Goal: Task Accomplishment & Management: Use online tool/utility

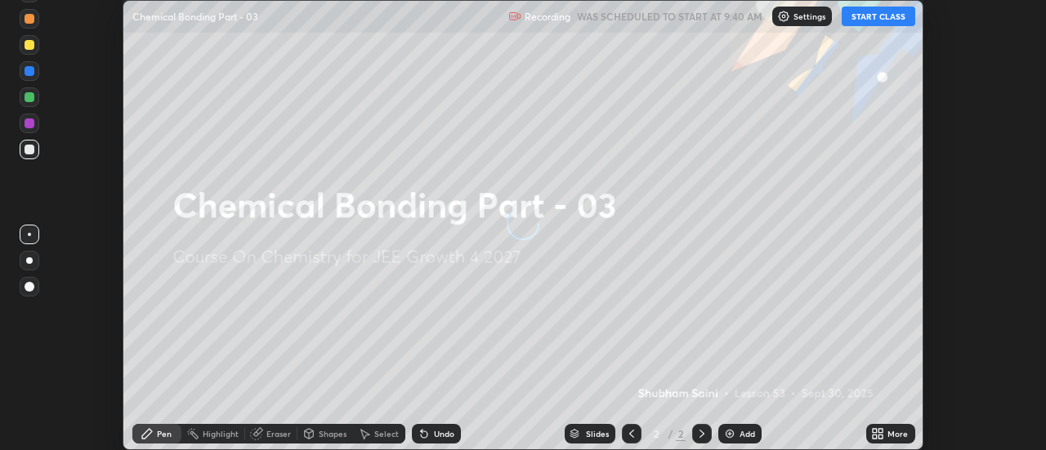
scroll to position [450, 1046]
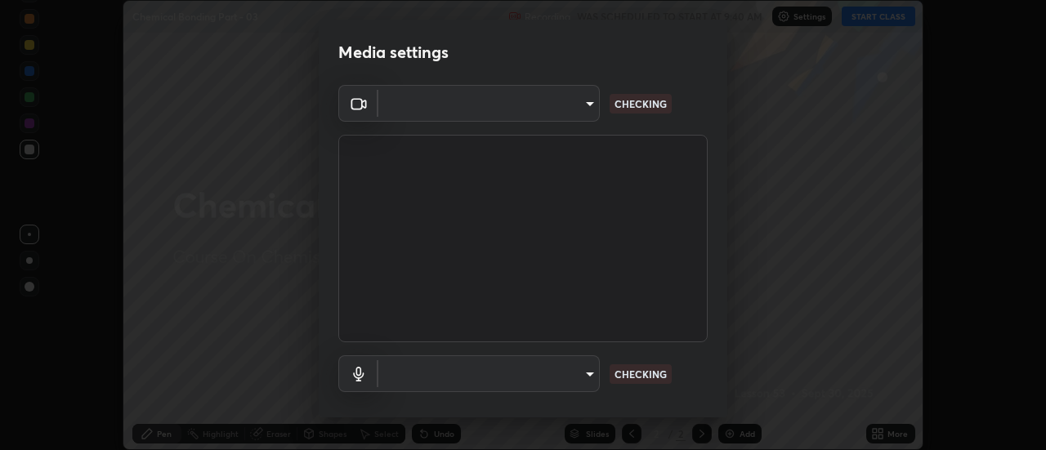
type input "4c72da43d9f8fe59a3f1c51c15ce5ef4700dc23536a29d5760a7834eb8cafeb2"
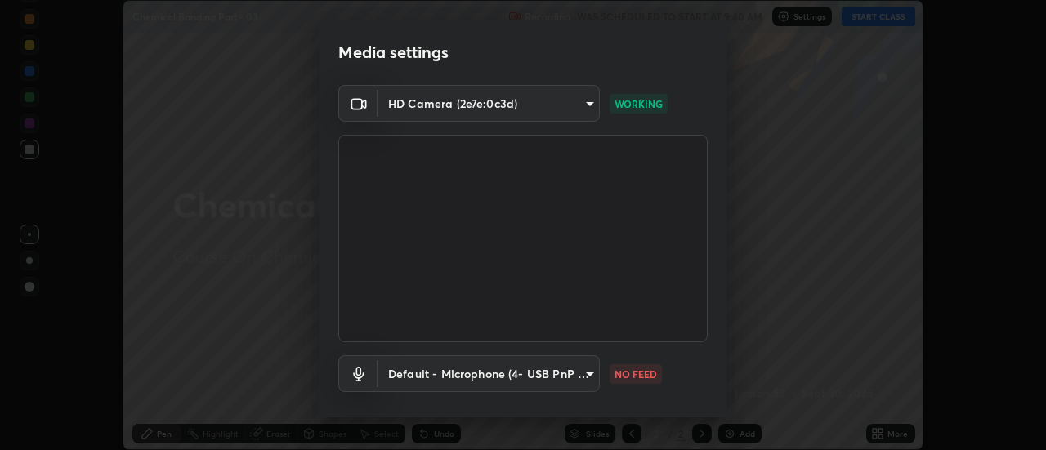
click at [497, 380] on body "Erase all Chemical Bonding Part - 03 Recording WAS SCHEDULED TO START AT 9:40 A…" at bounding box center [523, 225] width 1046 height 450
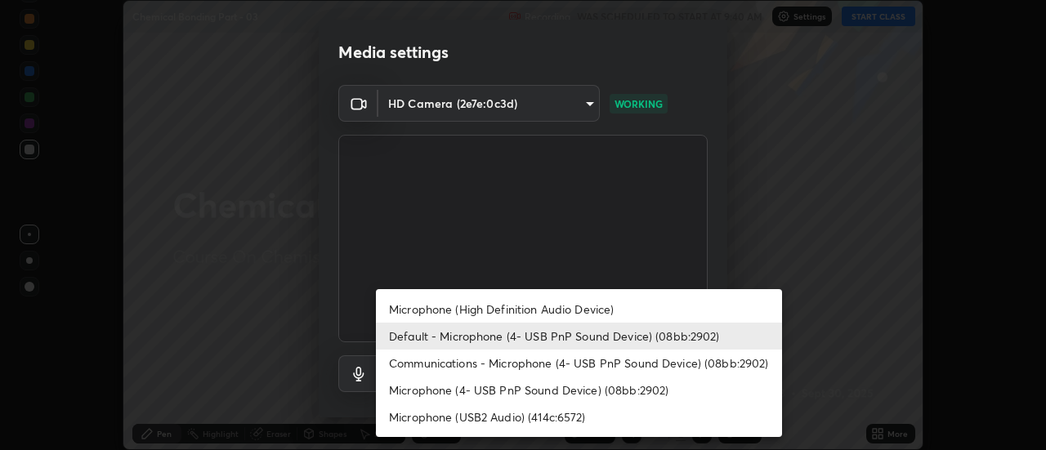
click at [431, 369] on li "Communications - Microphone (4- USB PnP Sound Device) (08bb:2902)" at bounding box center [579, 363] width 406 height 27
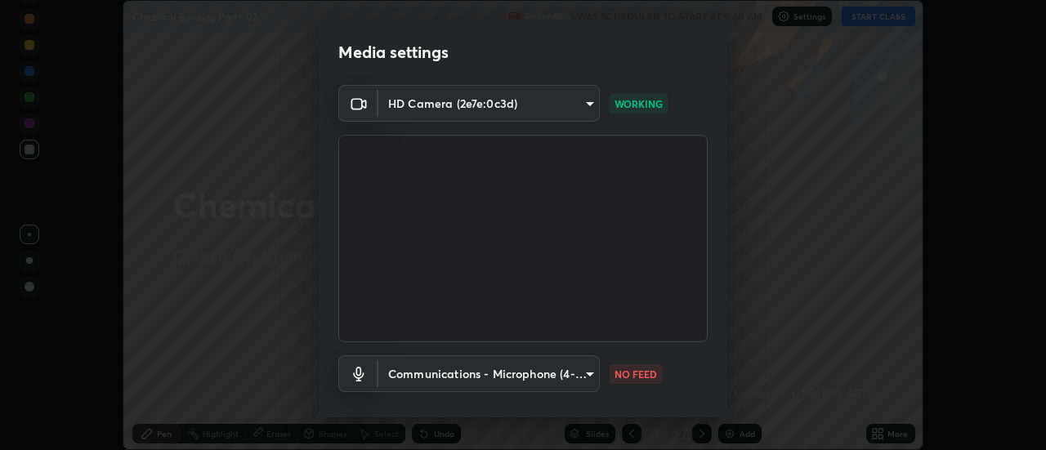
click at [431, 376] on body "Erase all Chemical Bonding Part - 03 Recording WAS SCHEDULED TO START AT 9:40 A…" at bounding box center [523, 225] width 1046 height 450
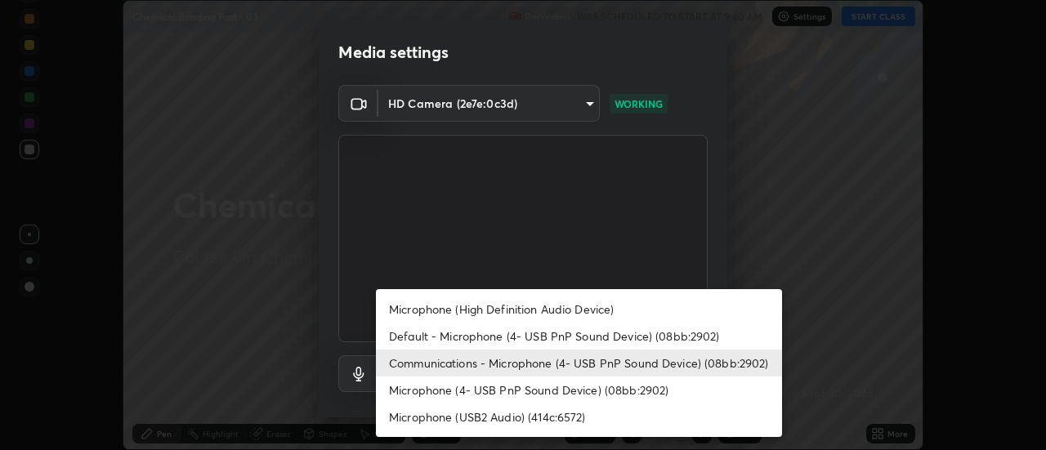
click at [411, 335] on li "Default - Microphone (4- USB PnP Sound Device) (08bb:2902)" at bounding box center [579, 336] width 406 height 27
type input "default"
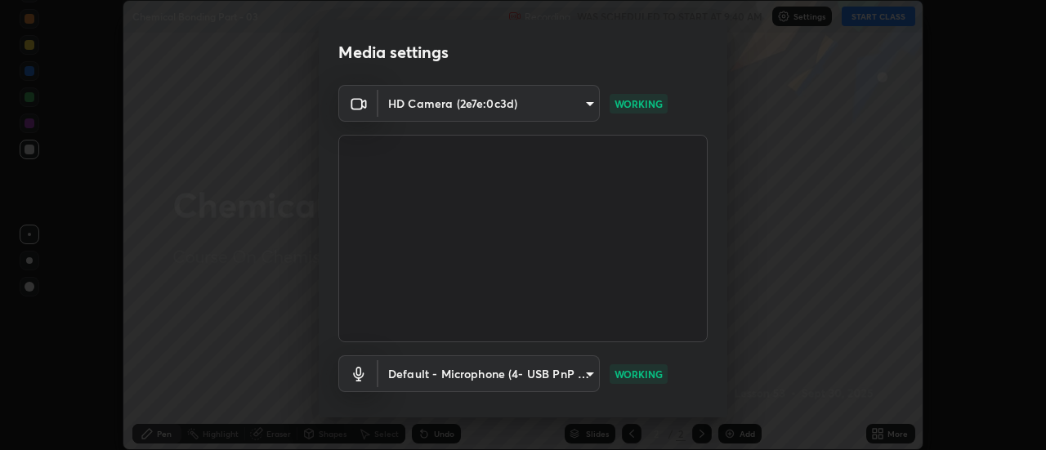
scroll to position [86, 0]
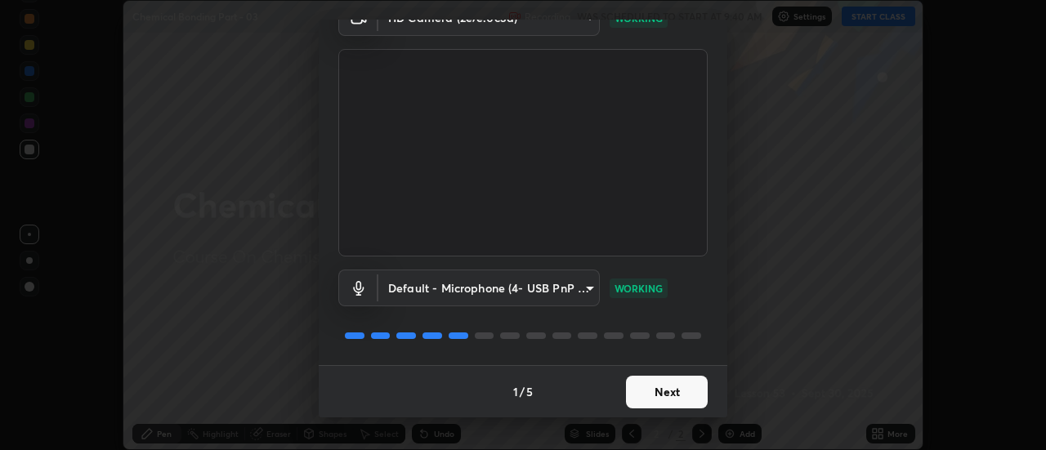
click at [687, 388] on button "Next" at bounding box center [667, 392] width 82 height 33
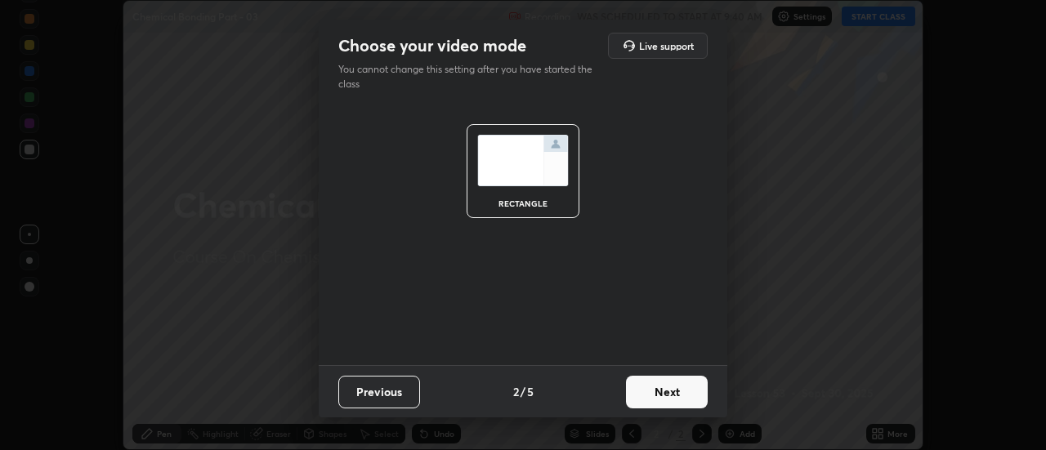
scroll to position [0, 0]
click at [690, 392] on button "Next" at bounding box center [667, 392] width 82 height 33
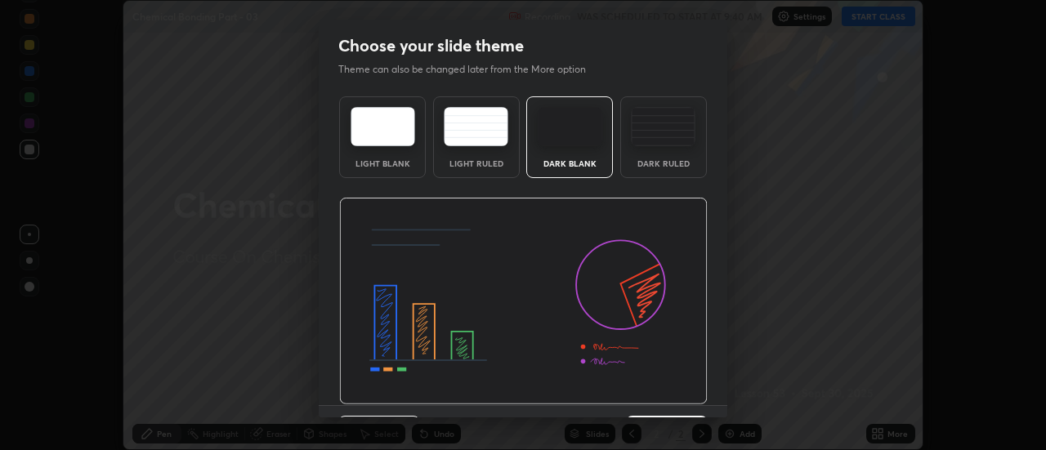
click at [696, 396] on img at bounding box center [523, 301] width 368 height 207
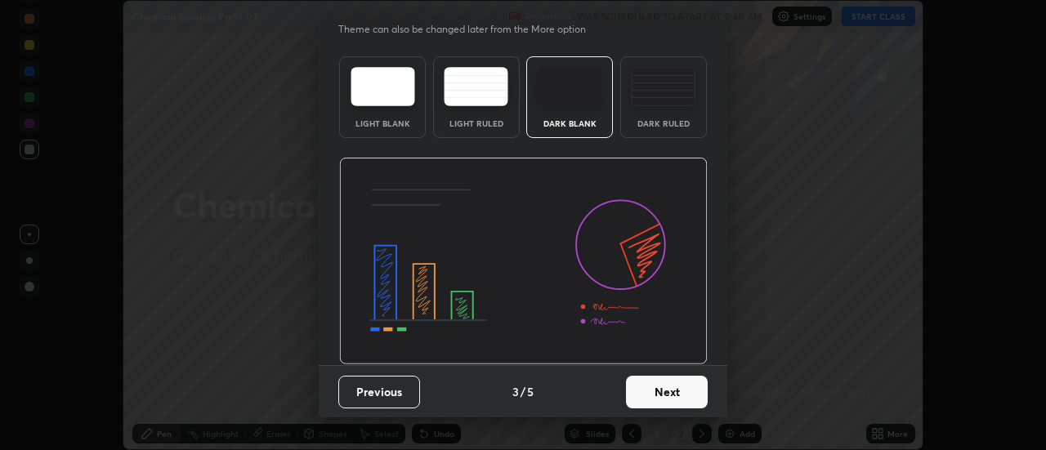
click at [687, 388] on button "Next" at bounding box center [667, 392] width 82 height 33
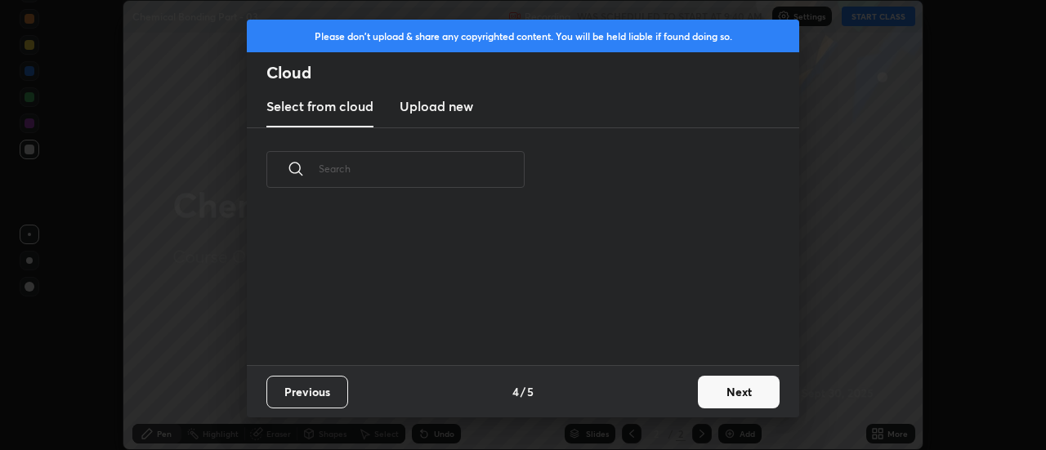
click at [698, 392] on button "Next" at bounding box center [739, 392] width 82 height 33
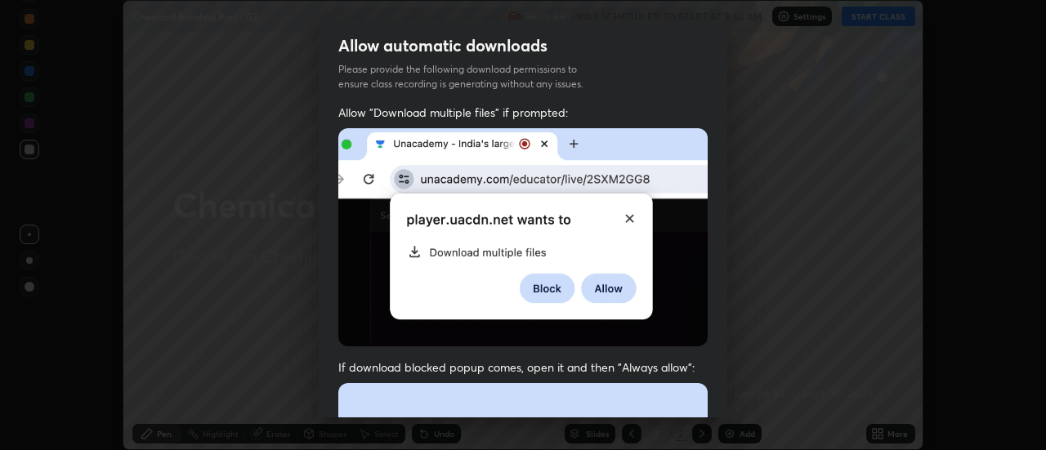
click at [717, 390] on div "Allow "Download multiple files" if prompted: If download blocked popup comes, o…" at bounding box center [523, 449] width 408 height 688
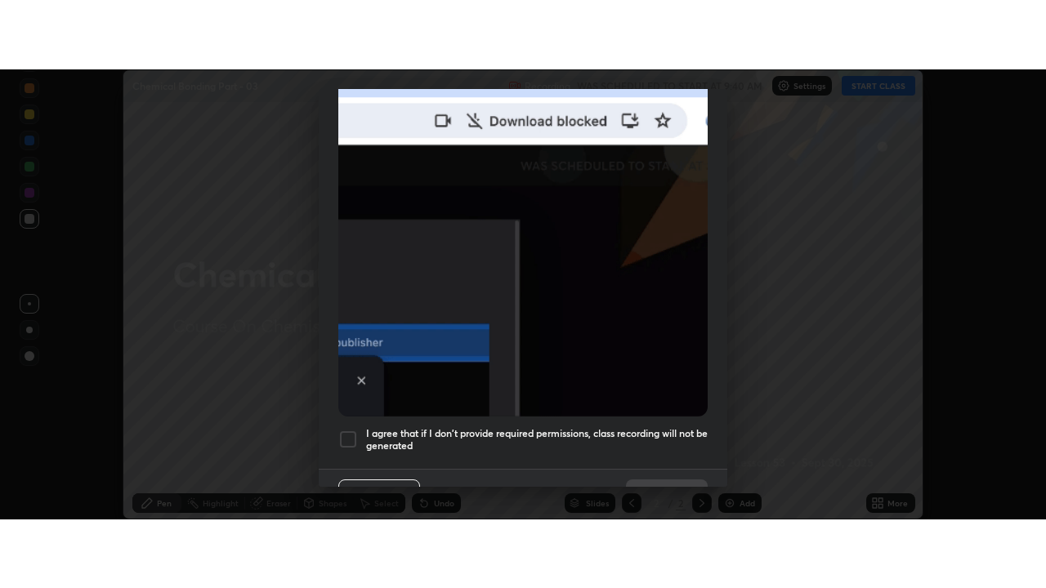
scroll to position [419, 0]
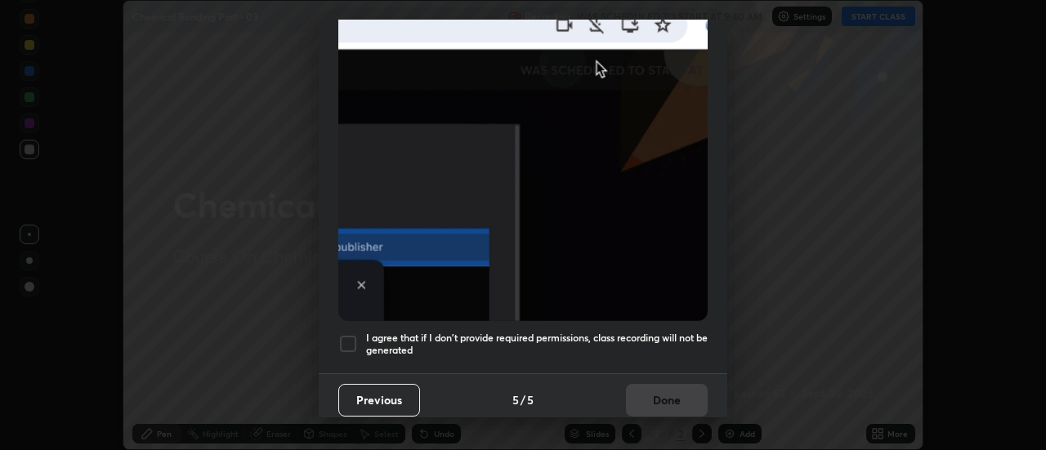
click at [350, 341] on div at bounding box center [348, 344] width 20 height 20
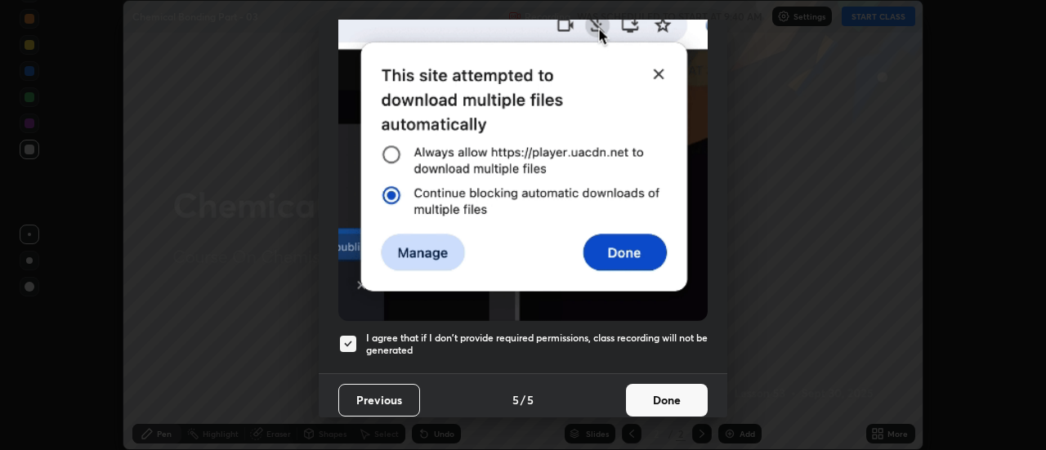
click at [669, 389] on button "Done" at bounding box center [667, 400] width 82 height 33
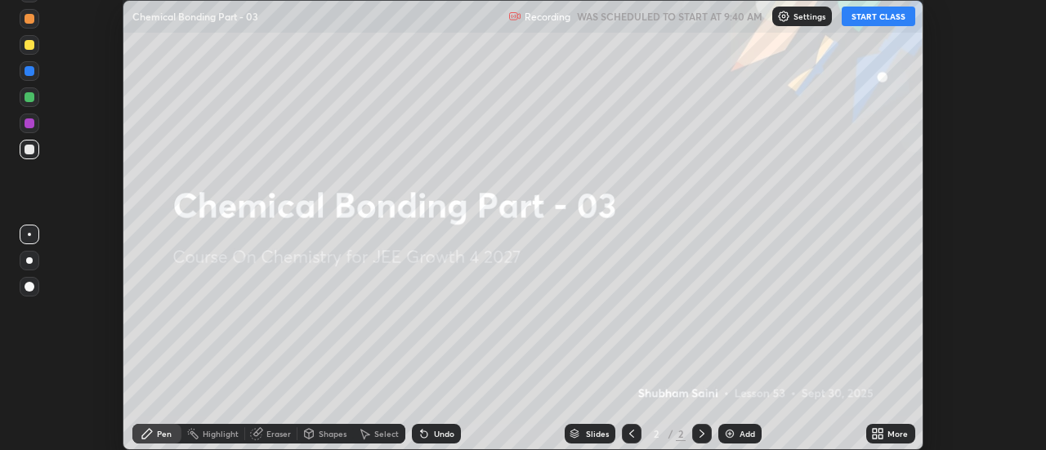
click at [875, 440] on div "More" at bounding box center [890, 434] width 49 height 20
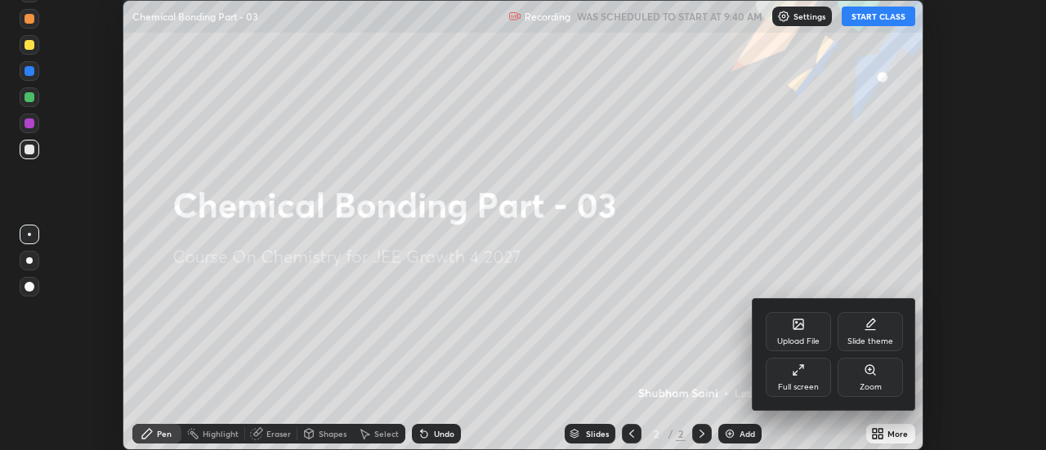
click at [816, 366] on div "Full screen" at bounding box center [797, 377] width 65 height 39
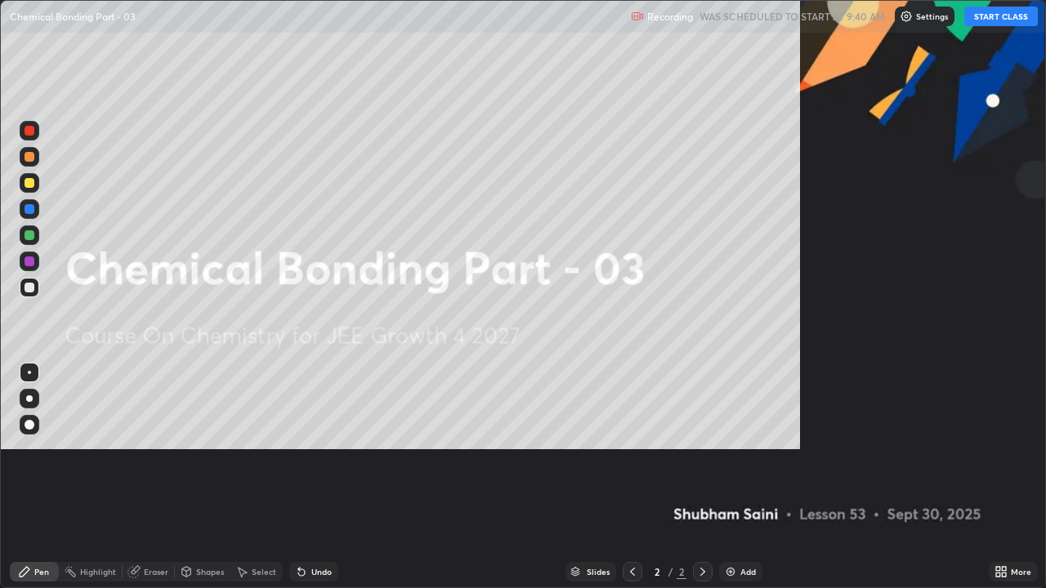
scroll to position [588, 1046]
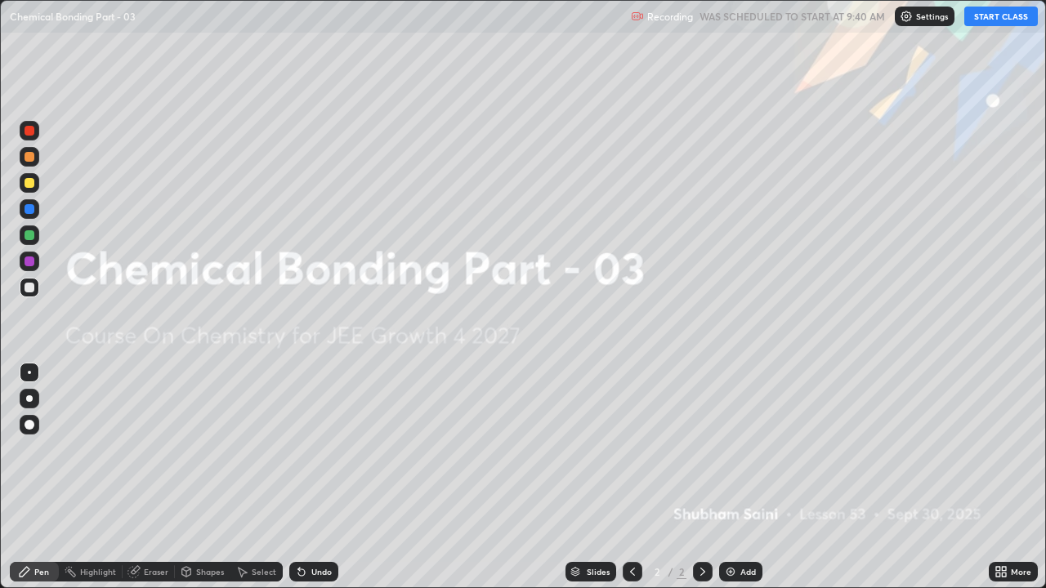
click at [1004, 20] on button "START CLASS" at bounding box center [1001, 17] width 74 height 20
click at [734, 449] on img at bounding box center [730, 571] width 13 height 13
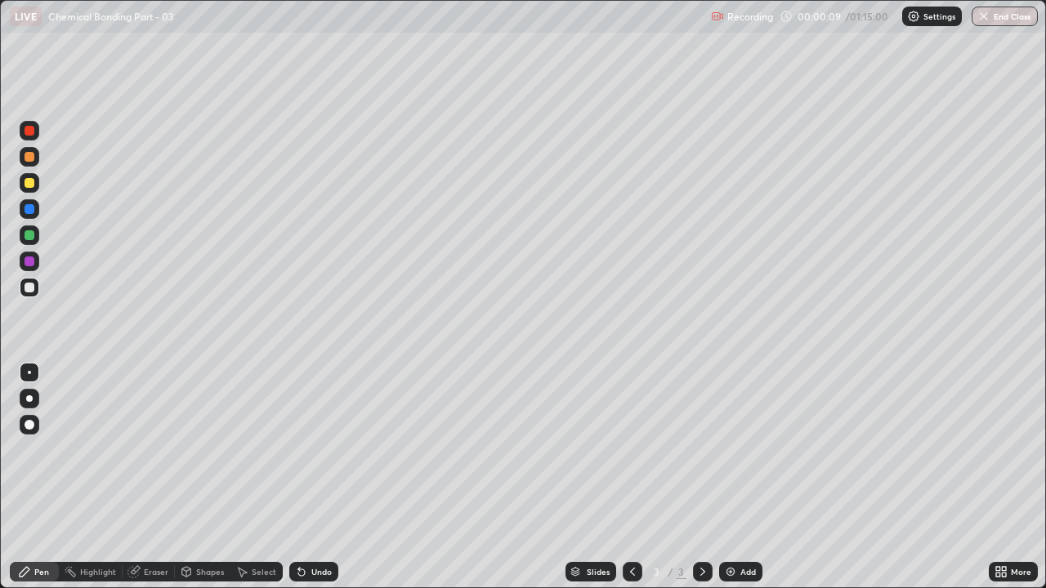
click at [32, 185] on div at bounding box center [30, 183] width 10 height 10
click at [29, 399] on div at bounding box center [29, 398] width 7 height 7
click at [323, 449] on div "Undo" at bounding box center [321, 572] width 20 height 8
click at [329, 449] on div "Undo" at bounding box center [313, 572] width 49 height 20
click at [324, 449] on div "Undo" at bounding box center [321, 572] width 20 height 8
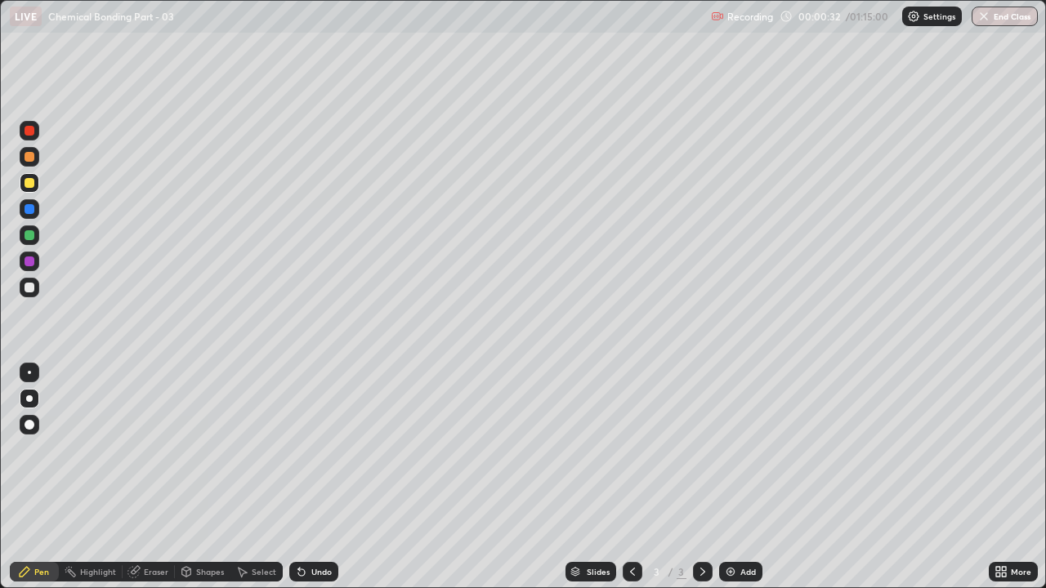
click at [203, 449] on div "Shapes" at bounding box center [210, 572] width 28 height 8
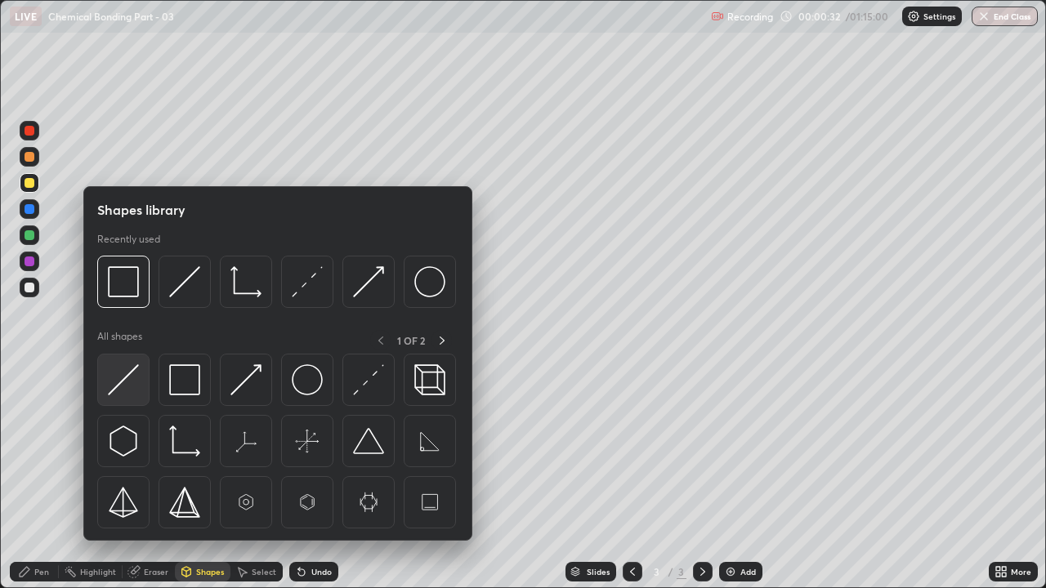
click at [122, 385] on img at bounding box center [123, 379] width 31 height 31
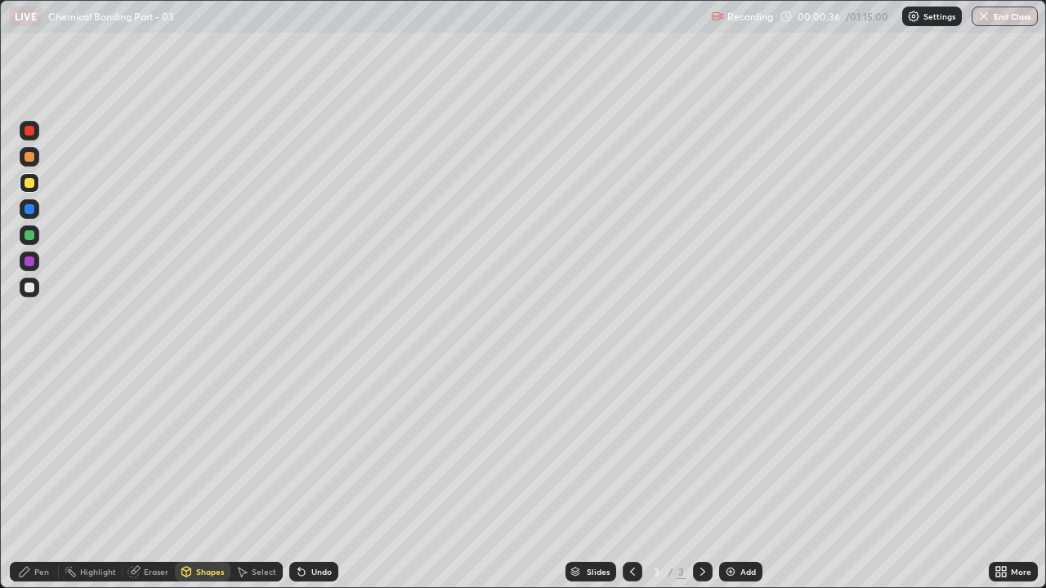
click at [31, 286] on div at bounding box center [30, 288] width 10 height 10
click at [29, 449] on icon at bounding box center [24, 571] width 13 height 13
click at [31, 232] on div at bounding box center [30, 235] width 10 height 10
click at [312, 449] on div "Undo" at bounding box center [321, 572] width 20 height 8
click at [319, 449] on div "Undo" at bounding box center [313, 572] width 49 height 20
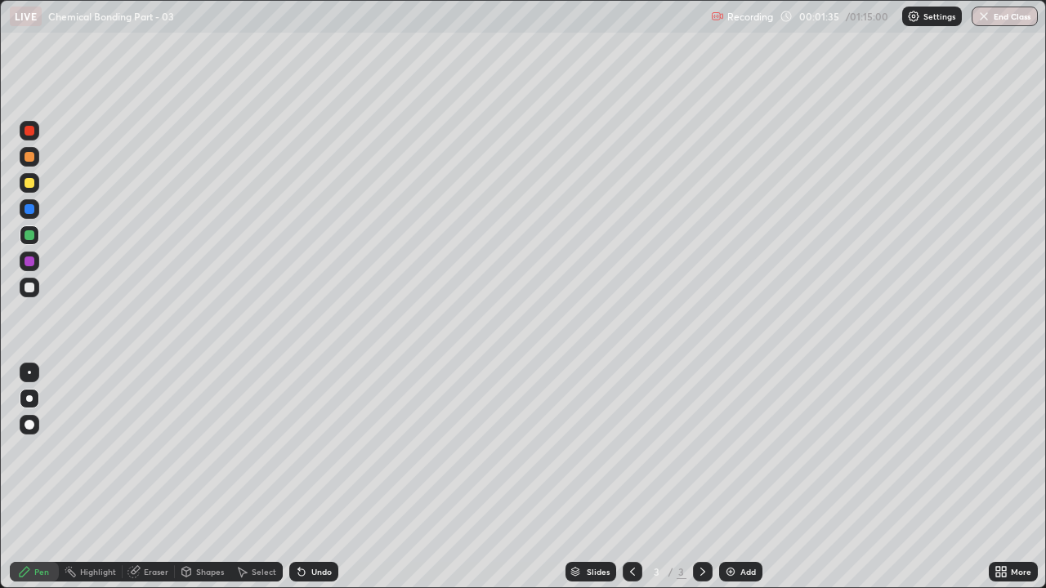
click at [331, 449] on div "Undo" at bounding box center [313, 572] width 49 height 20
click at [324, 449] on div "Undo" at bounding box center [313, 572] width 49 height 20
click at [322, 449] on div "Undo" at bounding box center [321, 572] width 20 height 8
click at [326, 449] on div "Undo" at bounding box center [321, 572] width 20 height 8
click at [38, 187] on div at bounding box center [30, 183] width 20 height 20
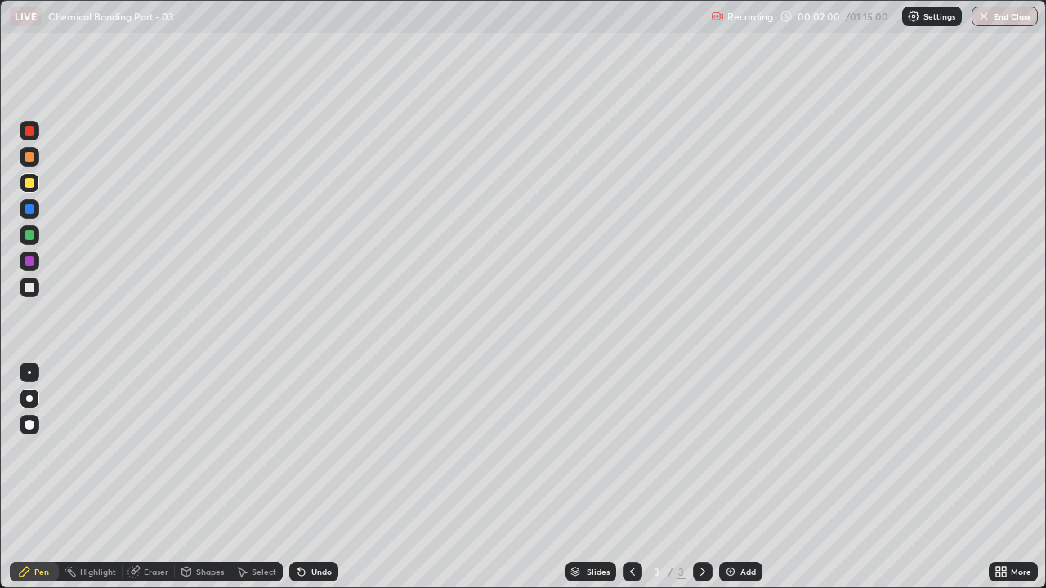
click at [35, 158] on div at bounding box center [30, 157] width 20 height 20
click at [31, 288] on div at bounding box center [30, 288] width 10 height 10
click at [322, 449] on div "Undo" at bounding box center [321, 572] width 20 height 8
click at [328, 449] on div "Undo" at bounding box center [313, 572] width 49 height 20
click at [25, 235] on div at bounding box center [30, 235] width 10 height 10
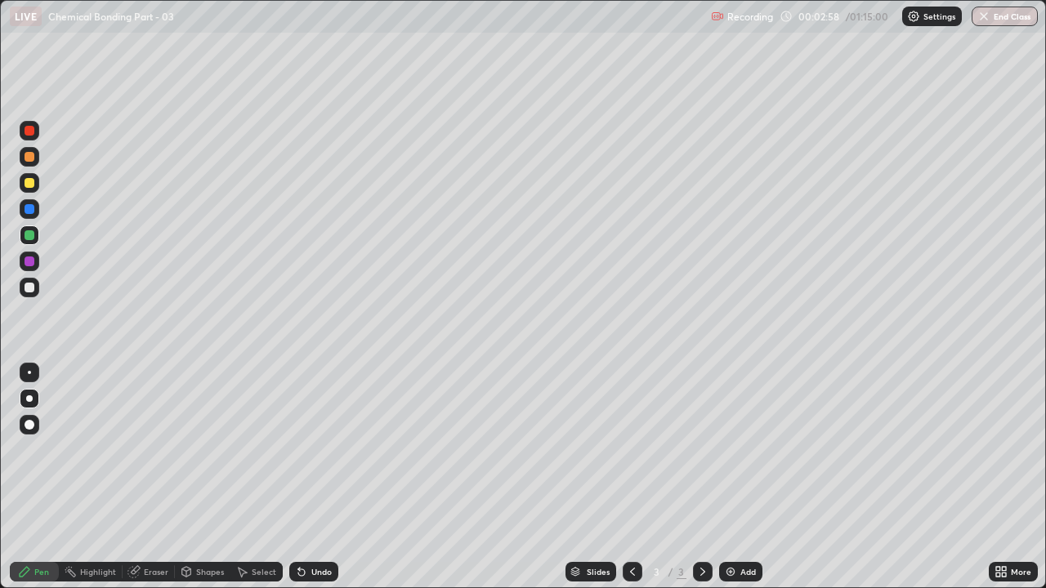
click at [158, 449] on div "Eraser" at bounding box center [149, 572] width 52 height 20
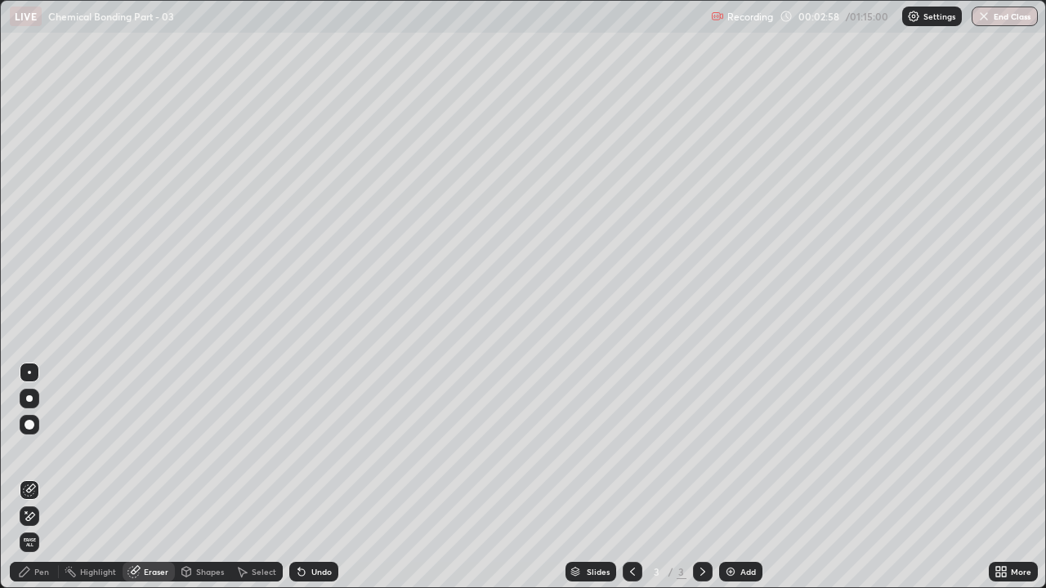
click at [32, 449] on icon at bounding box center [30, 516] width 9 height 8
click at [43, 449] on div "Pen" at bounding box center [41, 572] width 15 height 8
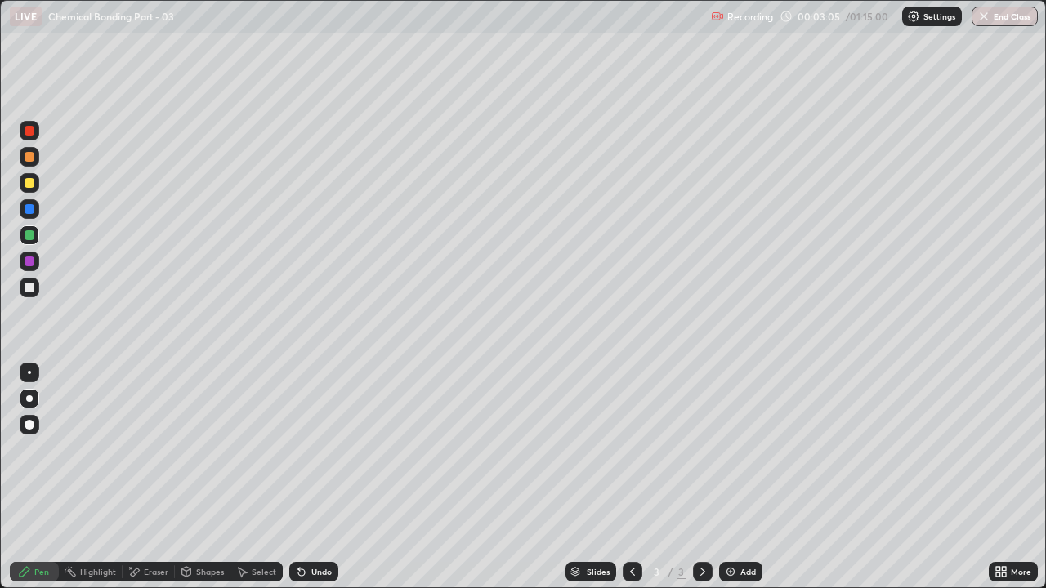
click at [323, 449] on div "Undo" at bounding box center [313, 572] width 49 height 20
click at [33, 132] on div at bounding box center [30, 131] width 10 height 10
click at [33, 289] on div at bounding box center [30, 288] width 10 height 10
click at [29, 236] on div at bounding box center [30, 235] width 10 height 10
click at [740, 449] on div "Add" at bounding box center [748, 572] width 16 height 8
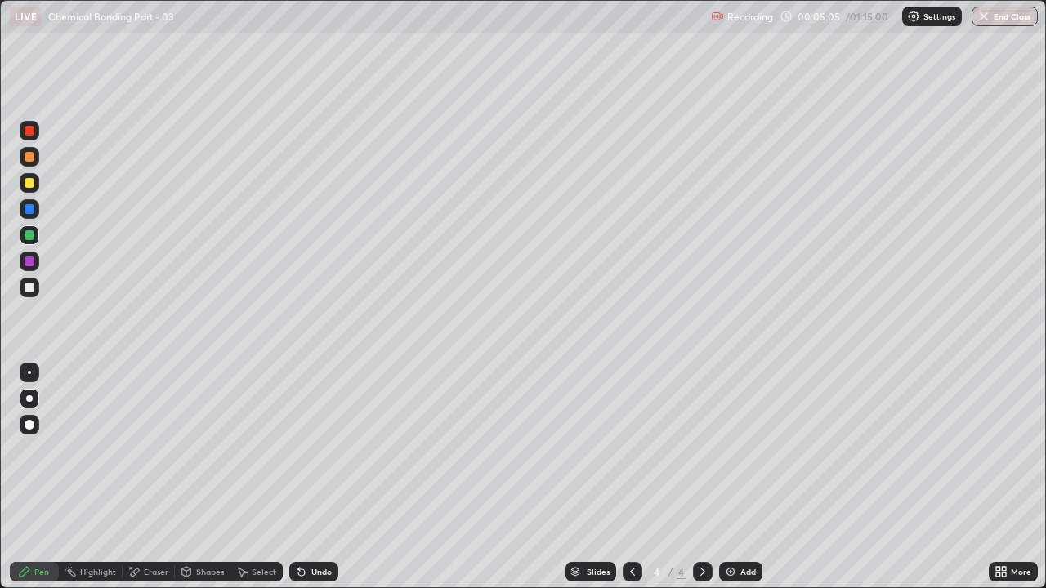
click at [27, 155] on div at bounding box center [30, 157] width 10 height 10
click at [321, 449] on div "Undo" at bounding box center [321, 572] width 20 height 8
click at [319, 449] on div "Undo" at bounding box center [321, 572] width 20 height 8
click at [205, 449] on div "Shapes" at bounding box center [210, 572] width 28 height 8
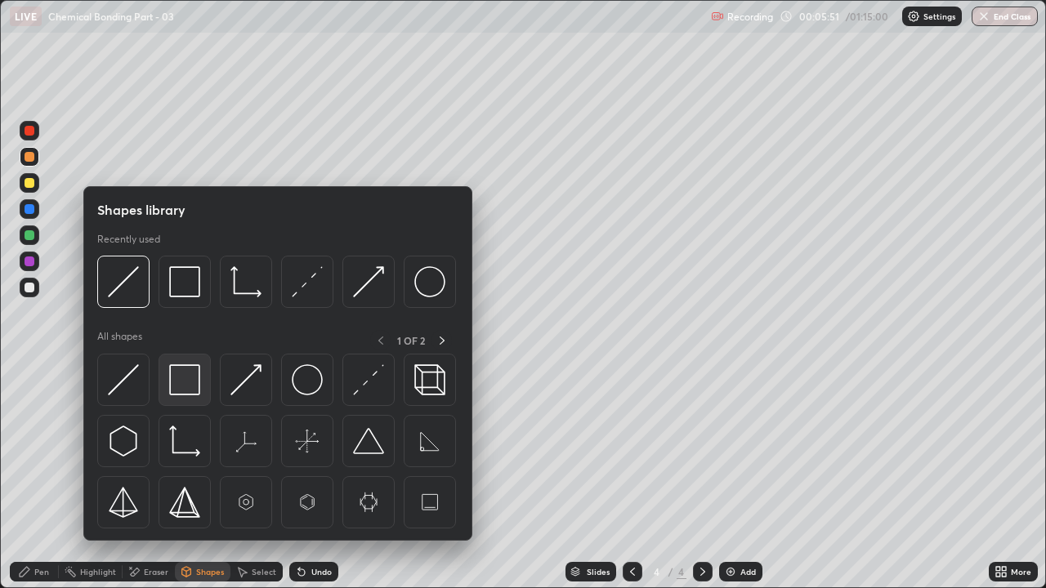
click at [186, 372] on img at bounding box center [184, 379] width 31 height 31
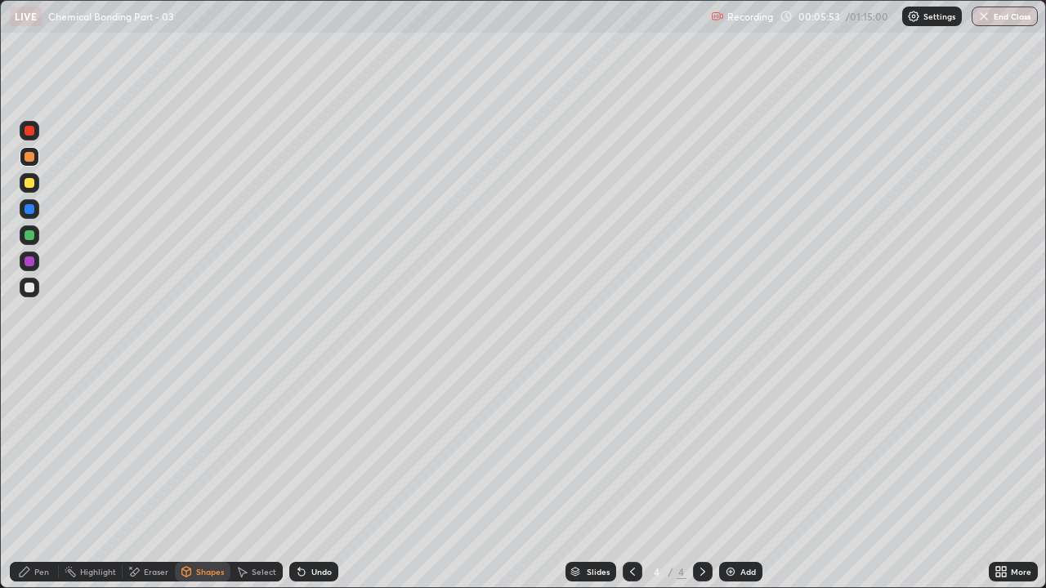
click at [27, 449] on icon at bounding box center [24, 571] width 13 height 13
click at [29, 288] on div at bounding box center [30, 288] width 10 height 10
click at [38, 159] on div at bounding box center [30, 157] width 20 height 20
click at [312, 449] on div "Undo" at bounding box center [313, 572] width 49 height 20
click at [31, 186] on div at bounding box center [30, 183] width 10 height 10
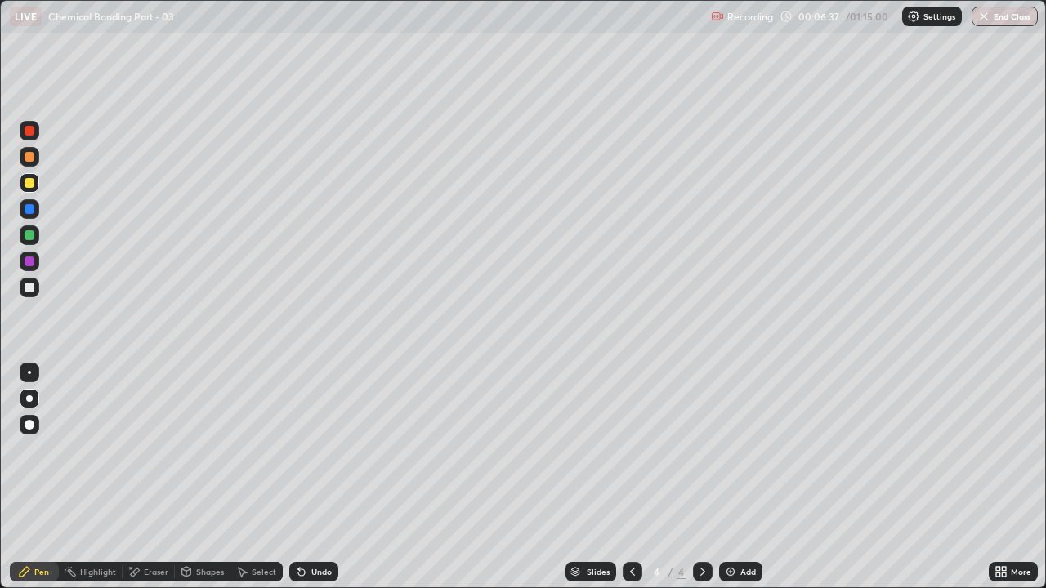
click at [207, 449] on div "Shapes" at bounding box center [210, 572] width 28 height 8
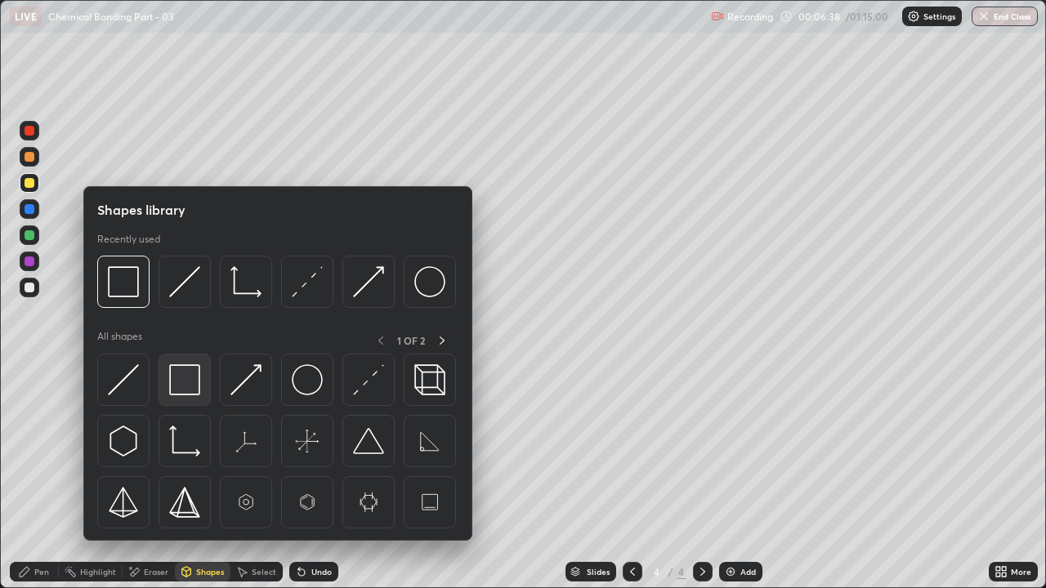
click at [185, 382] on img at bounding box center [184, 379] width 31 height 31
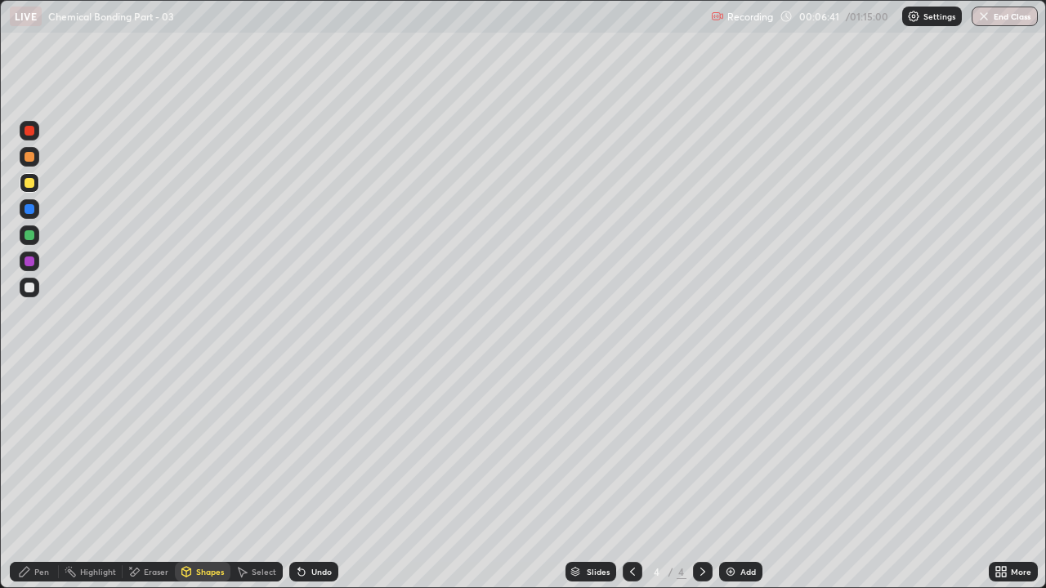
click at [29, 449] on icon at bounding box center [24, 571] width 13 height 13
click at [30, 294] on div at bounding box center [30, 288] width 20 height 20
click at [33, 158] on div at bounding box center [30, 157] width 10 height 10
click at [731, 449] on img at bounding box center [730, 571] width 13 height 13
click at [29, 183] on div at bounding box center [30, 183] width 10 height 10
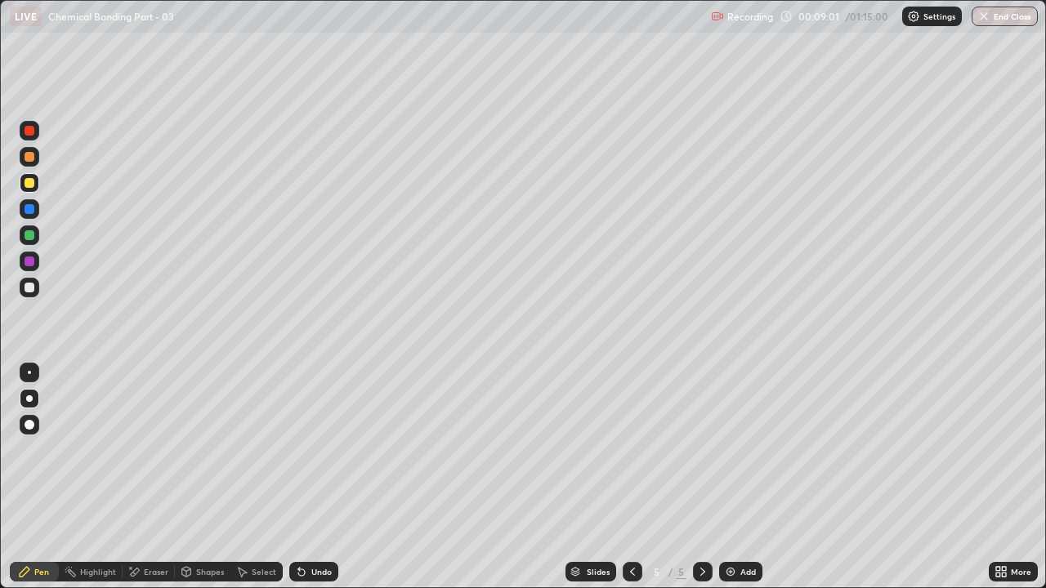
click at [153, 449] on div "Eraser" at bounding box center [149, 572] width 52 height 20
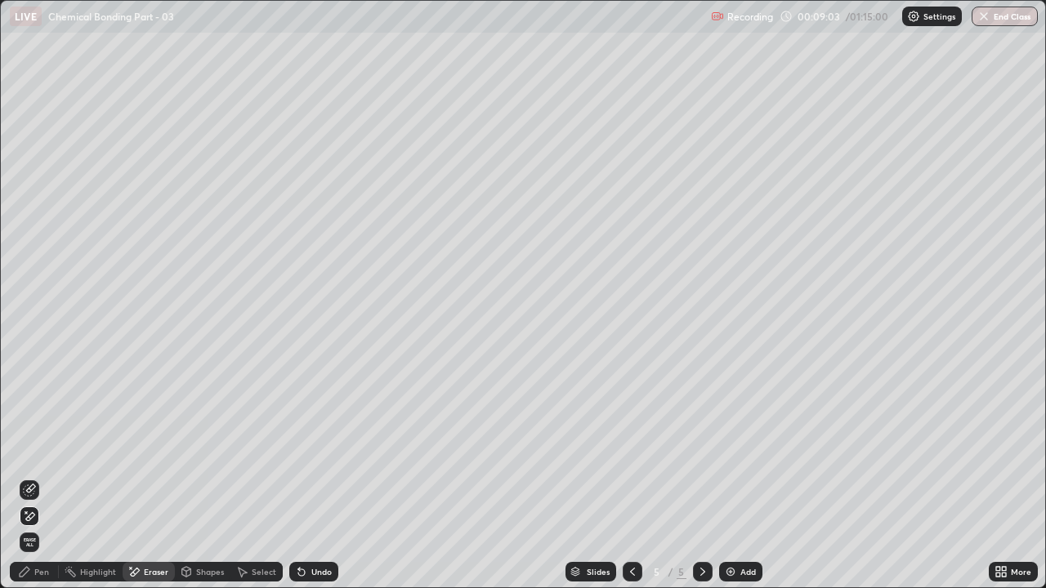
click at [32, 449] on div "Pen" at bounding box center [34, 572] width 49 height 20
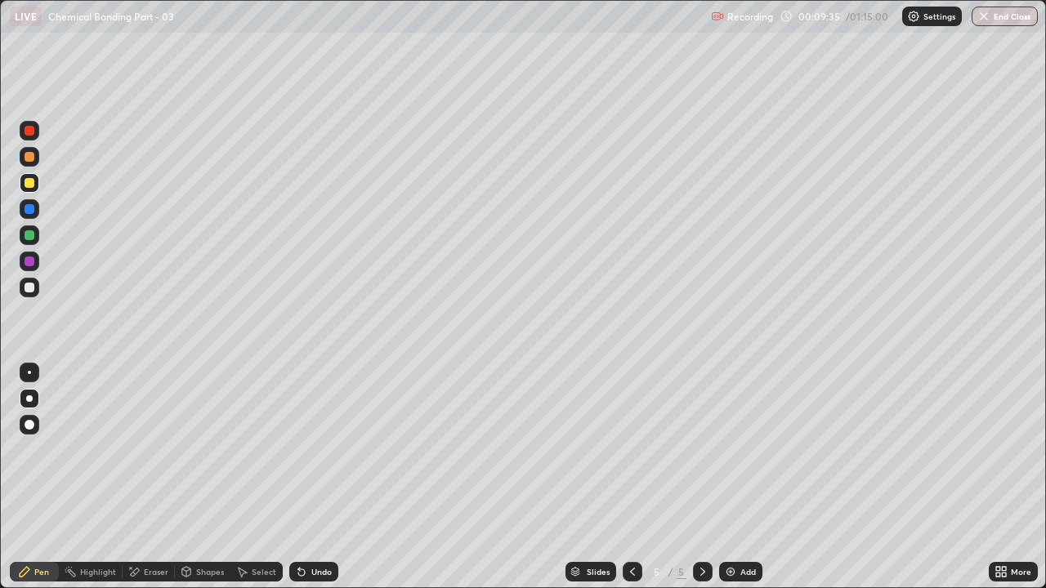
click at [29, 290] on div at bounding box center [30, 288] width 10 height 10
click at [33, 236] on div at bounding box center [30, 235] width 10 height 10
click at [323, 449] on div "Undo" at bounding box center [321, 572] width 20 height 8
click at [332, 449] on div "Undo" at bounding box center [313, 572] width 49 height 20
click at [325, 449] on div "Undo" at bounding box center [321, 572] width 20 height 8
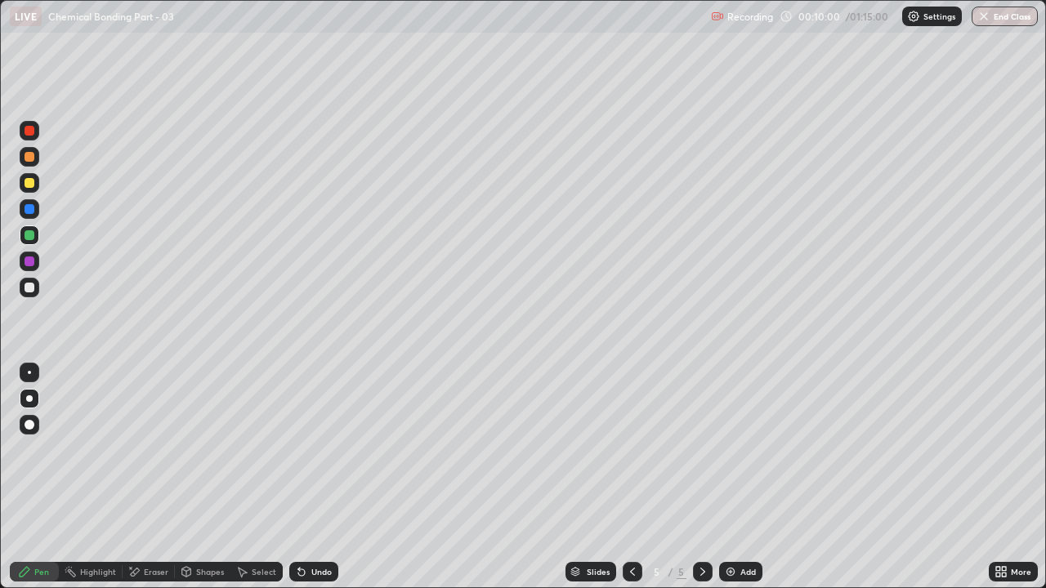
click at [323, 449] on div "Undo" at bounding box center [313, 572] width 49 height 20
click at [324, 449] on div "Undo" at bounding box center [313, 572] width 49 height 20
click at [325, 449] on div "Undo" at bounding box center [321, 572] width 20 height 8
click at [323, 449] on div "Undo" at bounding box center [321, 572] width 20 height 8
click at [321, 449] on div "Undo" at bounding box center [321, 572] width 20 height 8
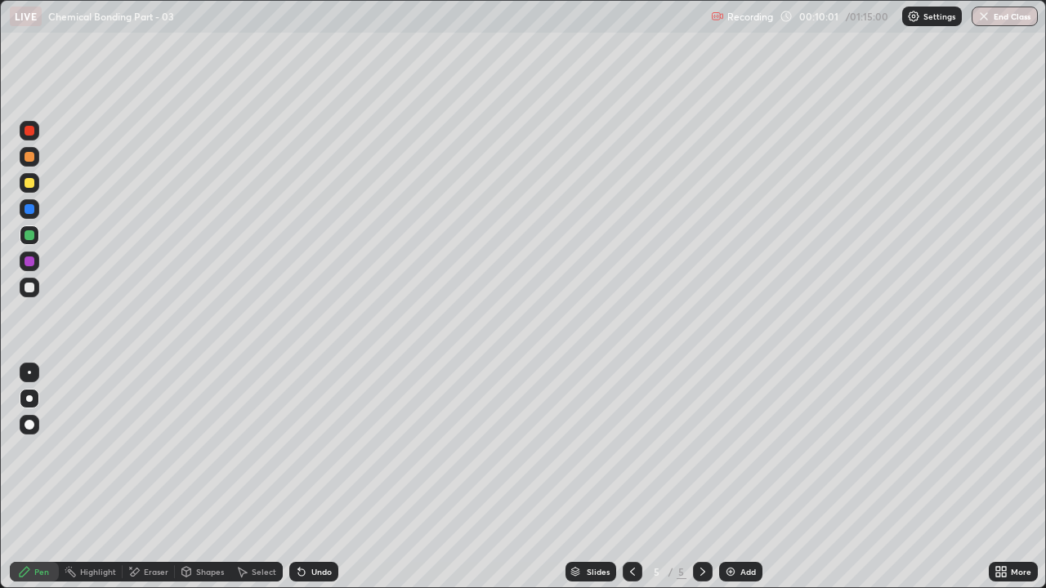
click at [321, 449] on div "Undo" at bounding box center [313, 572] width 49 height 20
click at [317, 449] on div "Undo" at bounding box center [313, 572] width 49 height 20
click at [321, 449] on div "Undo" at bounding box center [313, 572] width 49 height 20
click at [315, 449] on div "Undo" at bounding box center [313, 572] width 49 height 20
click at [314, 449] on div "Undo" at bounding box center [313, 572] width 49 height 20
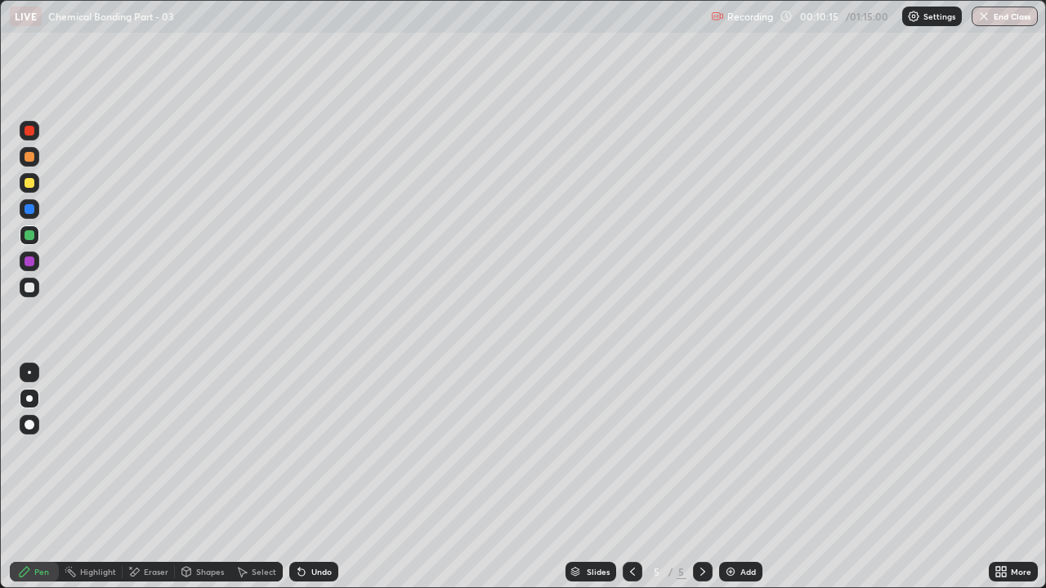
click at [35, 288] on div at bounding box center [30, 288] width 20 height 20
click at [31, 233] on div at bounding box center [30, 235] width 10 height 10
click at [29, 289] on div at bounding box center [30, 288] width 10 height 10
click at [314, 449] on div "Undo" at bounding box center [321, 572] width 20 height 8
click at [319, 449] on div "Undo" at bounding box center [321, 572] width 20 height 8
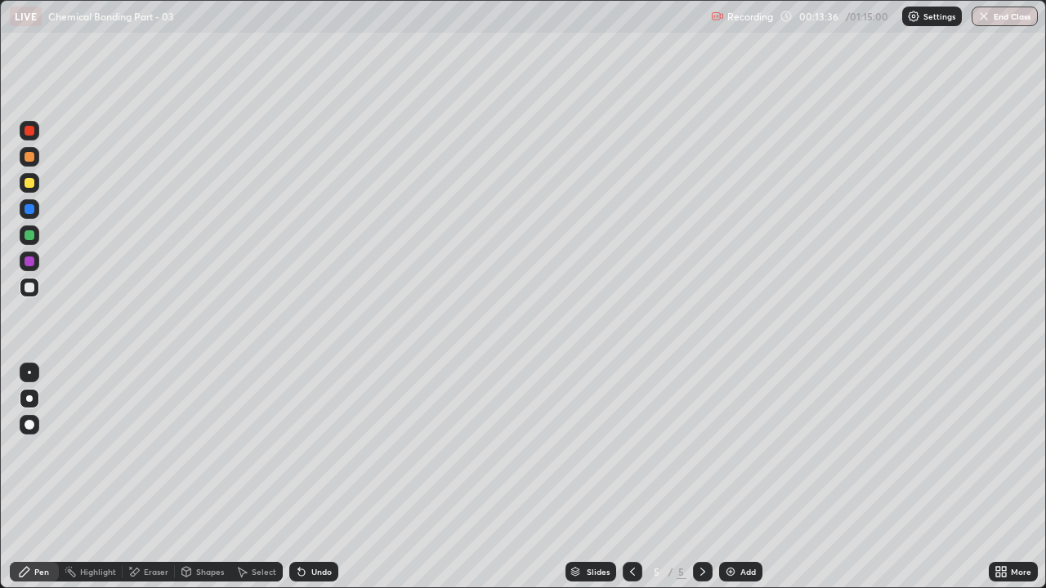
click at [148, 449] on div "Eraser" at bounding box center [149, 572] width 52 height 20
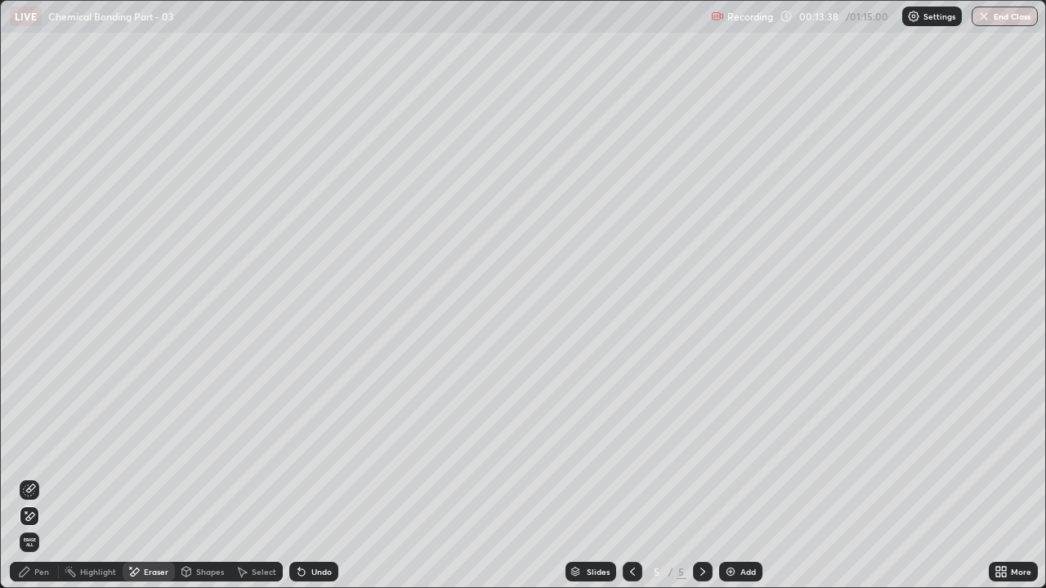
click at [29, 449] on div "Pen" at bounding box center [34, 572] width 49 height 20
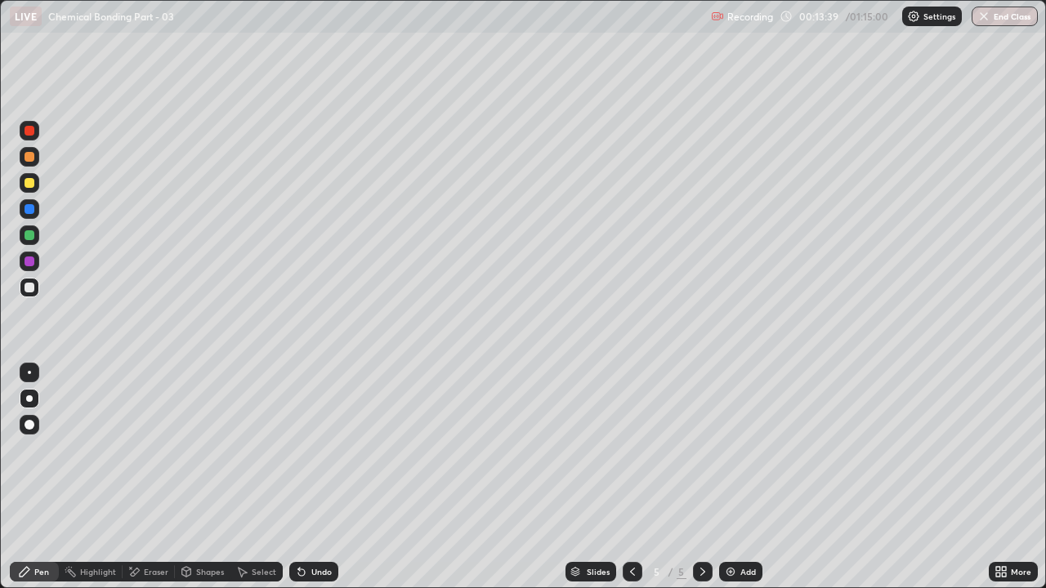
click at [33, 243] on div at bounding box center [30, 235] width 20 height 20
click at [209, 449] on div "Shapes" at bounding box center [203, 572] width 56 height 20
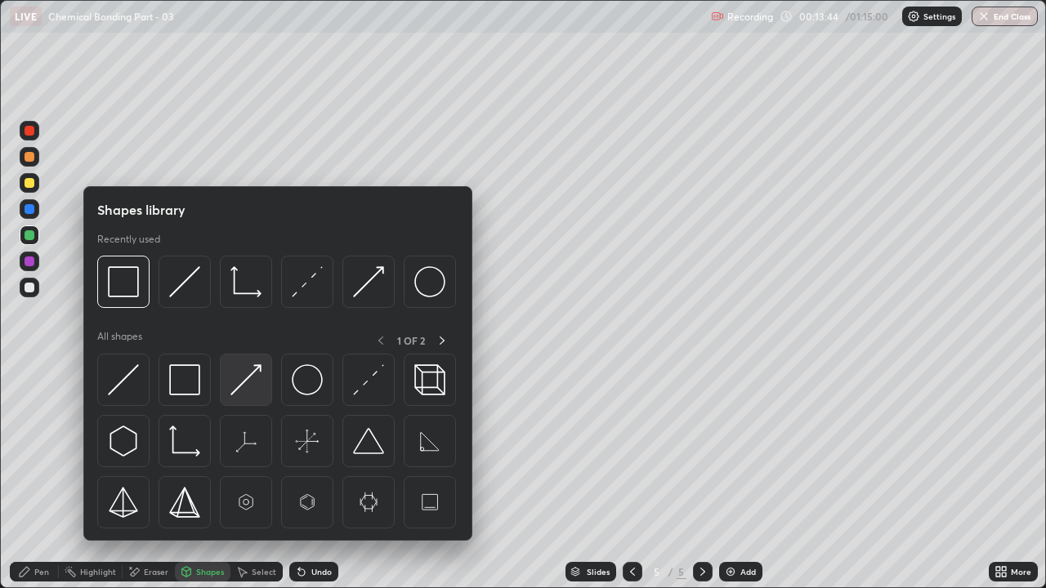
click at [239, 382] on img at bounding box center [245, 379] width 31 height 31
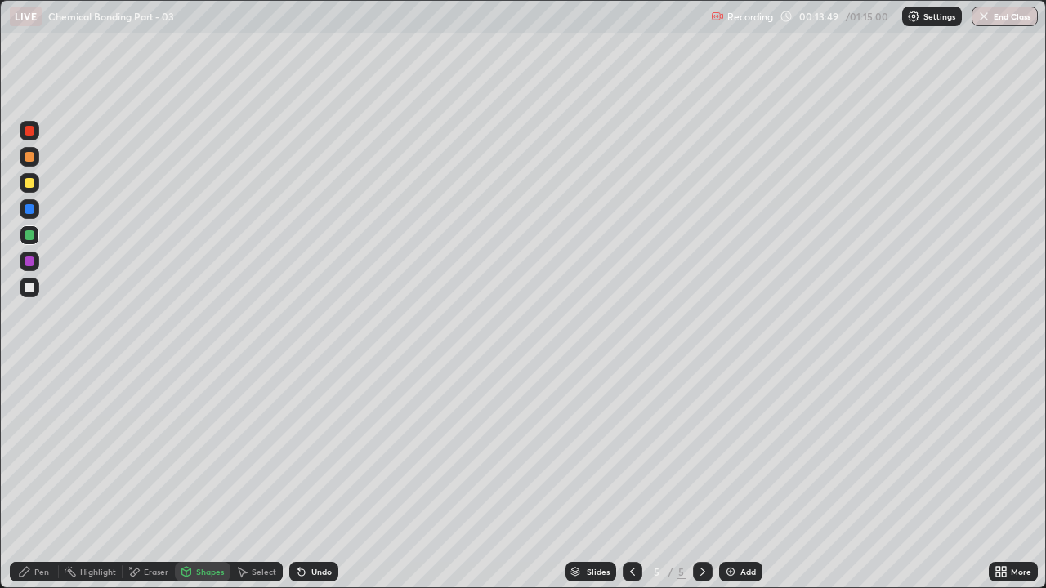
click at [47, 449] on div "Pen" at bounding box center [41, 572] width 15 height 8
click at [33, 287] on div at bounding box center [30, 288] width 10 height 10
click at [33, 265] on div at bounding box center [30, 262] width 20 height 20
click at [314, 449] on div "Undo" at bounding box center [321, 572] width 20 height 8
click at [321, 449] on div "Undo" at bounding box center [313, 572] width 49 height 20
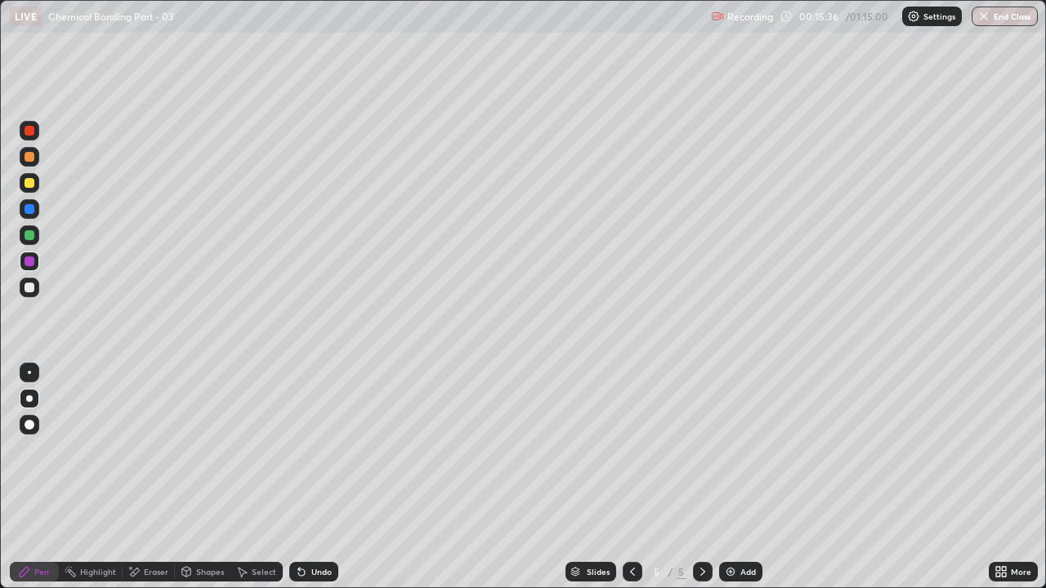
click at [305, 449] on icon at bounding box center [301, 571] width 13 height 13
click at [622, 449] on div at bounding box center [632, 571] width 20 height 33
click at [329, 449] on div "Undo" at bounding box center [321, 572] width 20 height 8
click at [316, 449] on div "Undo" at bounding box center [321, 572] width 20 height 8
click at [317, 449] on div "Undo" at bounding box center [321, 572] width 20 height 8
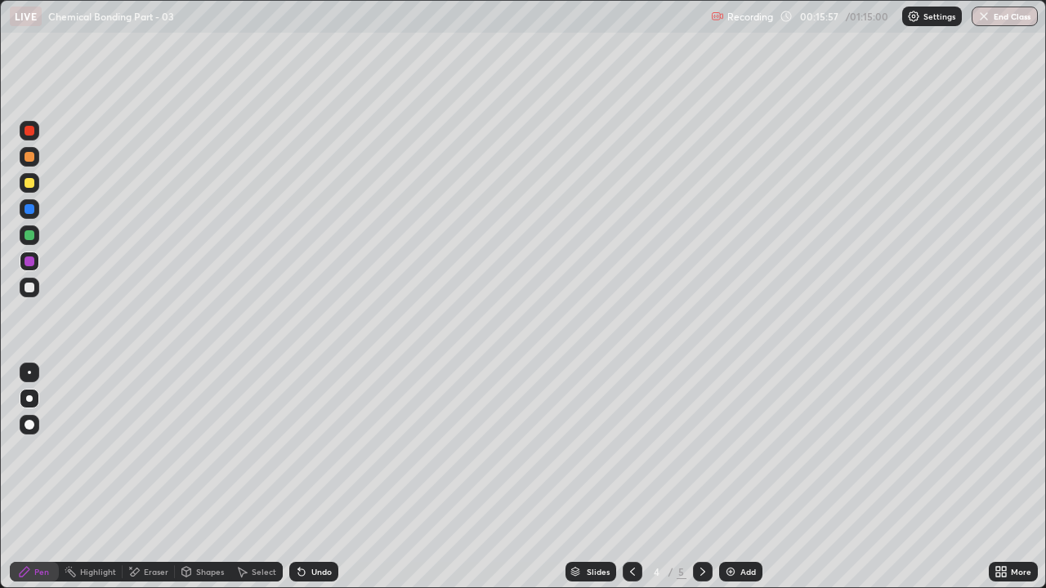
click at [319, 449] on div "Undo" at bounding box center [321, 572] width 20 height 8
click at [321, 449] on div "Undo" at bounding box center [321, 572] width 20 height 8
click at [325, 449] on div "Undo" at bounding box center [313, 572] width 49 height 20
click at [35, 296] on div at bounding box center [30, 288] width 20 height 20
click at [319, 449] on div "Undo" at bounding box center [321, 572] width 20 height 8
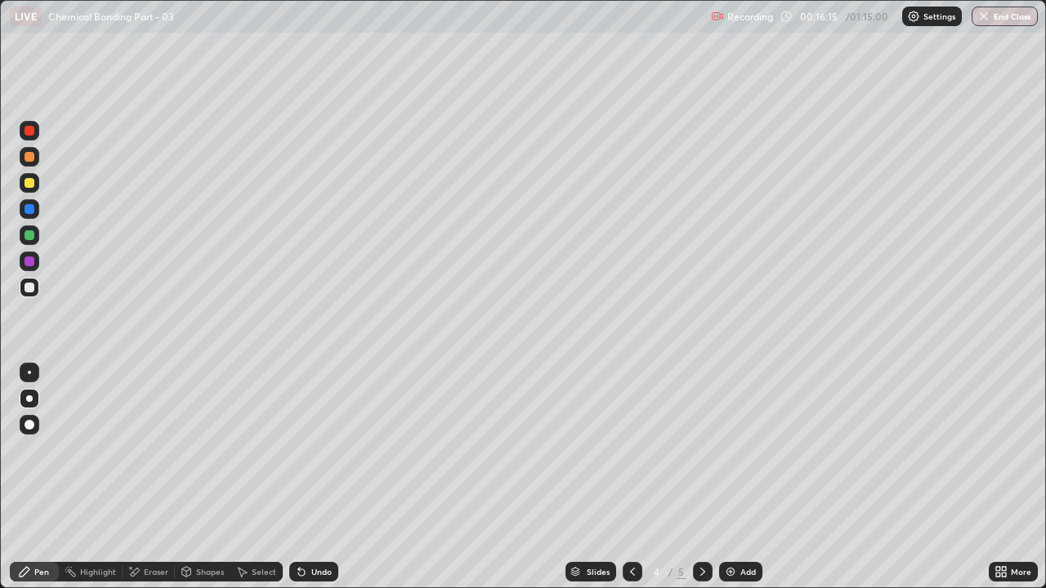
click at [321, 449] on div "Undo" at bounding box center [313, 572] width 49 height 20
click at [323, 449] on div "Undo" at bounding box center [313, 572] width 49 height 20
click at [314, 449] on div "Undo" at bounding box center [321, 572] width 20 height 8
click at [310, 449] on div "Undo" at bounding box center [313, 572] width 49 height 20
click at [320, 449] on div "Undo" at bounding box center [313, 572] width 49 height 20
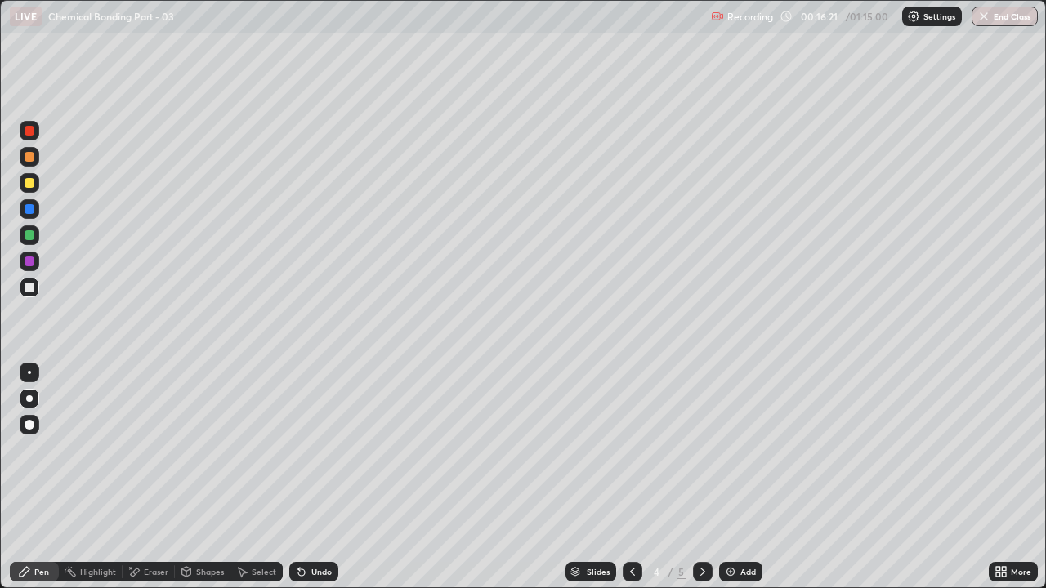
click at [319, 449] on div "Undo" at bounding box center [313, 572] width 49 height 20
click at [315, 449] on div "Undo" at bounding box center [313, 572] width 49 height 20
click at [314, 449] on div "Undo" at bounding box center [313, 572] width 49 height 20
click at [318, 449] on div "Undo" at bounding box center [313, 572] width 49 height 20
click at [316, 449] on div "Undo" at bounding box center [321, 572] width 20 height 8
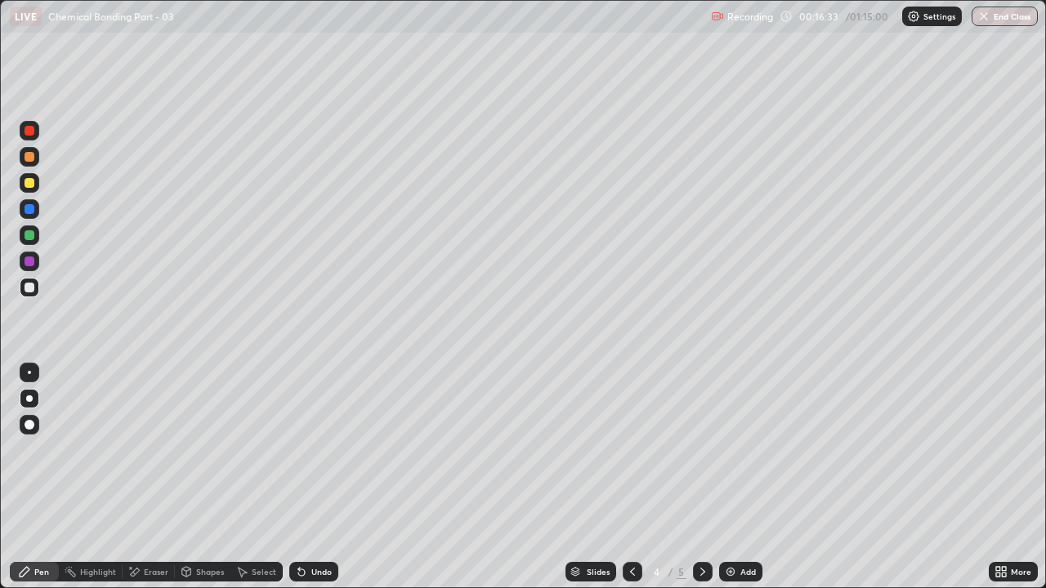
click at [701, 449] on icon at bounding box center [702, 571] width 13 height 13
click at [298, 449] on icon at bounding box center [301, 572] width 7 height 7
click at [28, 134] on div at bounding box center [30, 131] width 10 height 10
click at [28, 157] on div at bounding box center [30, 157] width 10 height 10
click at [311, 449] on div "Undo" at bounding box center [313, 572] width 49 height 20
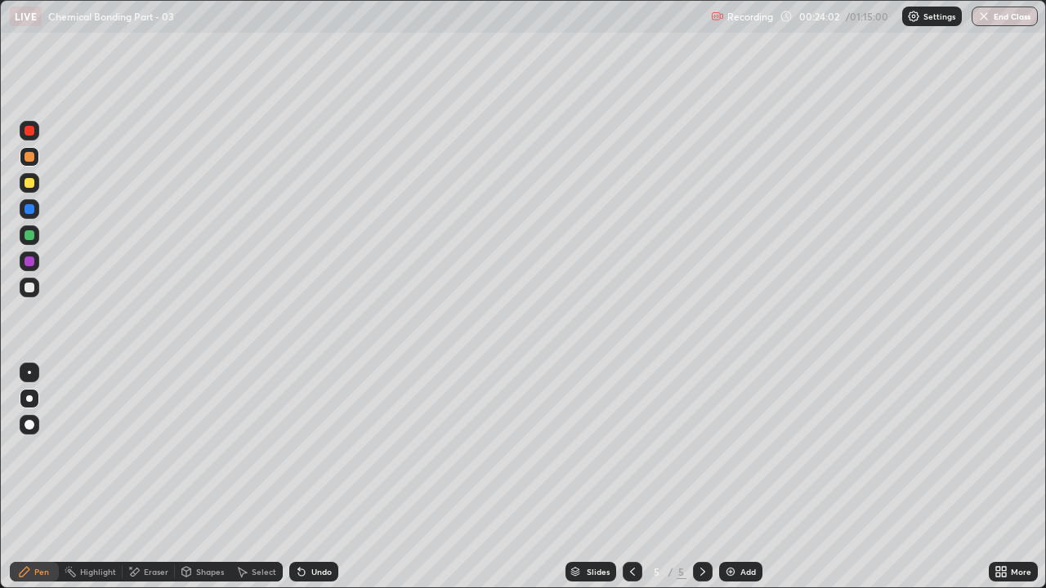
click at [314, 449] on div "Undo" at bounding box center [313, 572] width 49 height 20
click at [314, 449] on div "Undo" at bounding box center [321, 572] width 20 height 8
click at [207, 449] on div "Shapes" at bounding box center [203, 572] width 56 height 20
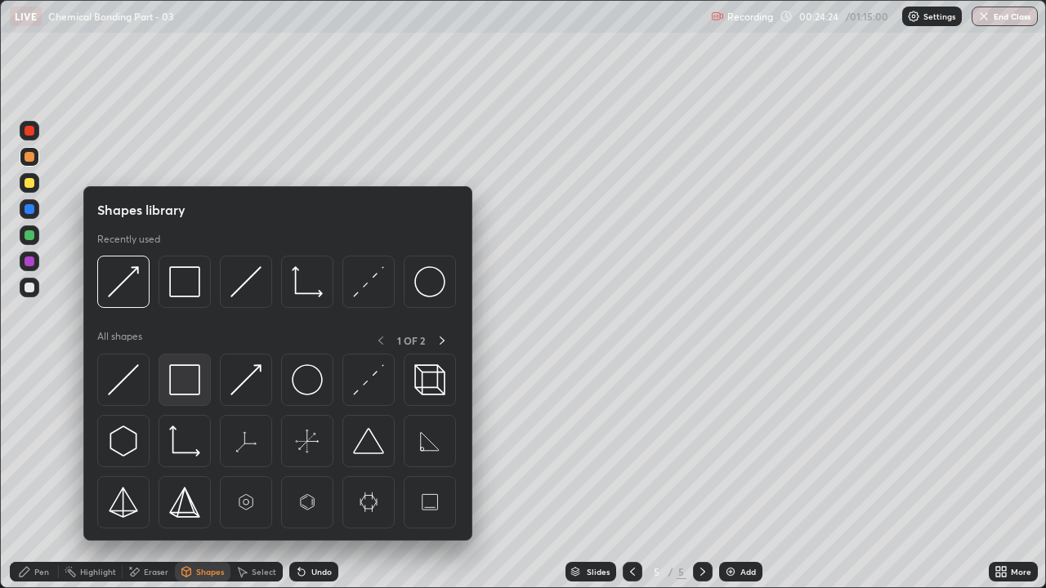
click at [186, 377] on img at bounding box center [184, 379] width 31 height 31
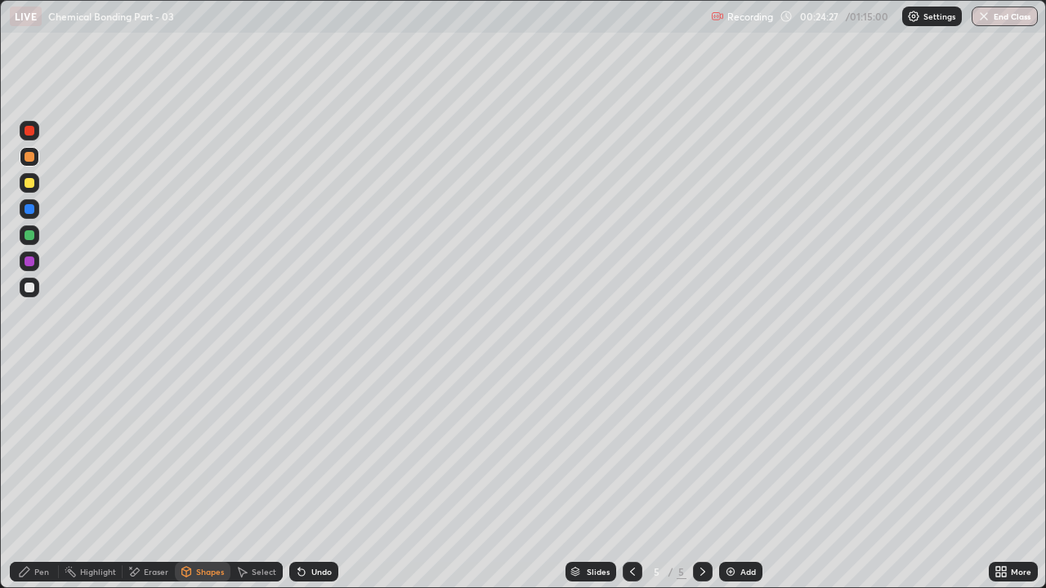
click at [43, 449] on div "Pen" at bounding box center [34, 572] width 49 height 20
click at [25, 286] on div at bounding box center [30, 288] width 10 height 10
click at [631, 449] on icon at bounding box center [632, 571] width 13 height 13
click at [700, 449] on icon at bounding box center [702, 571] width 13 height 13
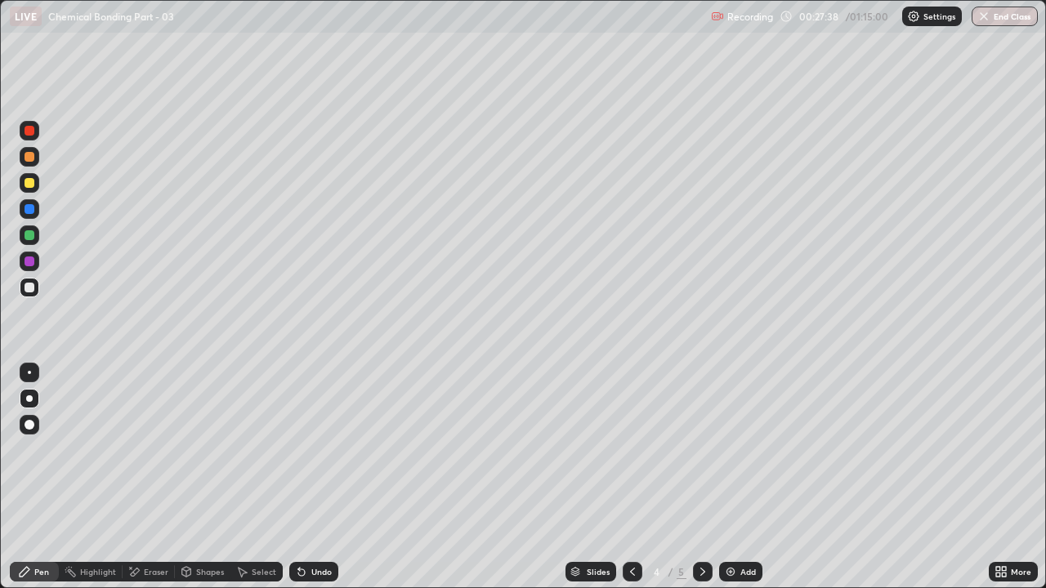
click at [702, 449] on icon at bounding box center [702, 571] width 13 height 13
click at [740, 449] on div "Add" at bounding box center [748, 572] width 16 height 8
click at [30, 158] on div at bounding box center [30, 157] width 10 height 10
click at [211, 449] on div "Shapes" at bounding box center [210, 572] width 28 height 8
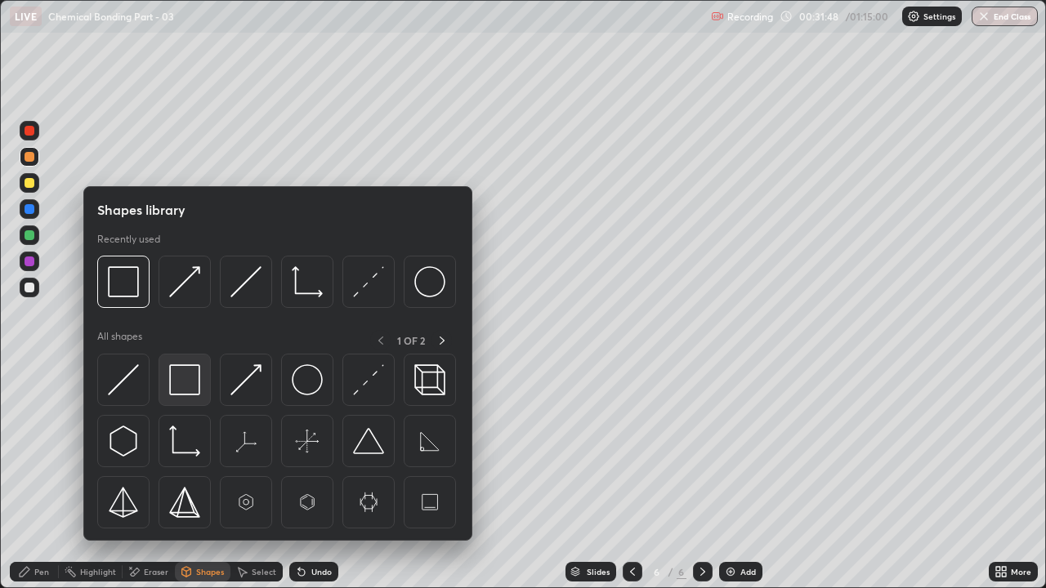
click at [186, 367] on img at bounding box center [184, 379] width 31 height 31
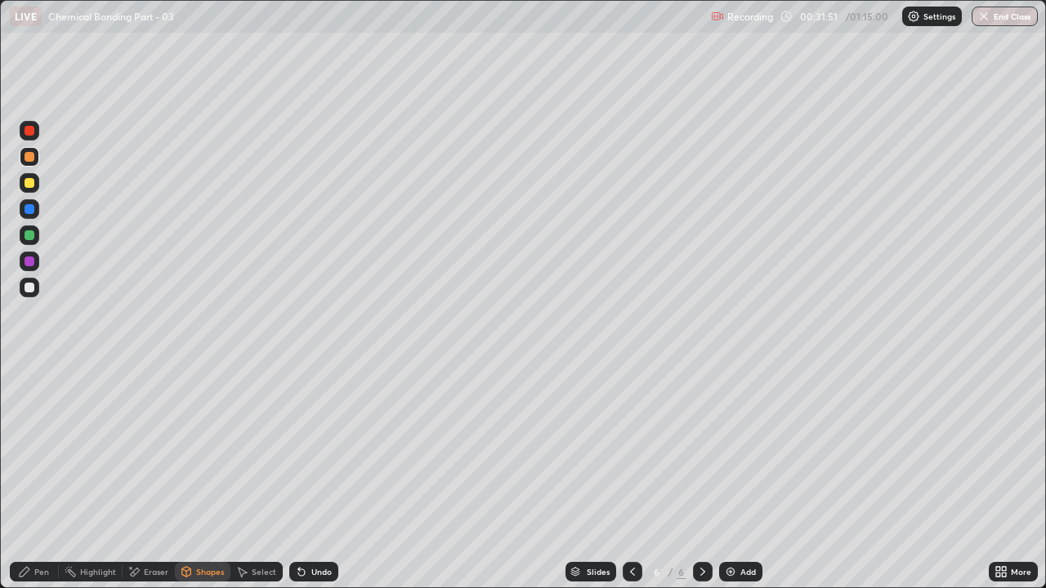
click at [35, 449] on div "Pen" at bounding box center [41, 572] width 15 height 8
click at [38, 290] on div at bounding box center [30, 288] width 20 height 20
click at [29, 185] on div at bounding box center [30, 183] width 10 height 10
click at [30, 213] on div at bounding box center [30, 209] width 10 height 10
click at [147, 449] on div "Eraser" at bounding box center [156, 572] width 25 height 8
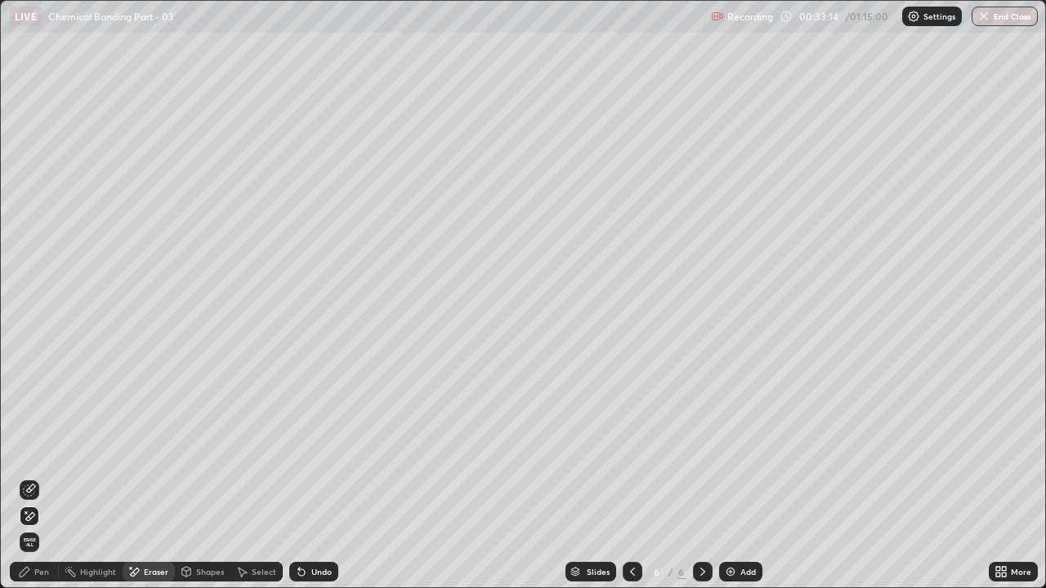
click at [42, 449] on div "Pen" at bounding box center [41, 572] width 15 height 8
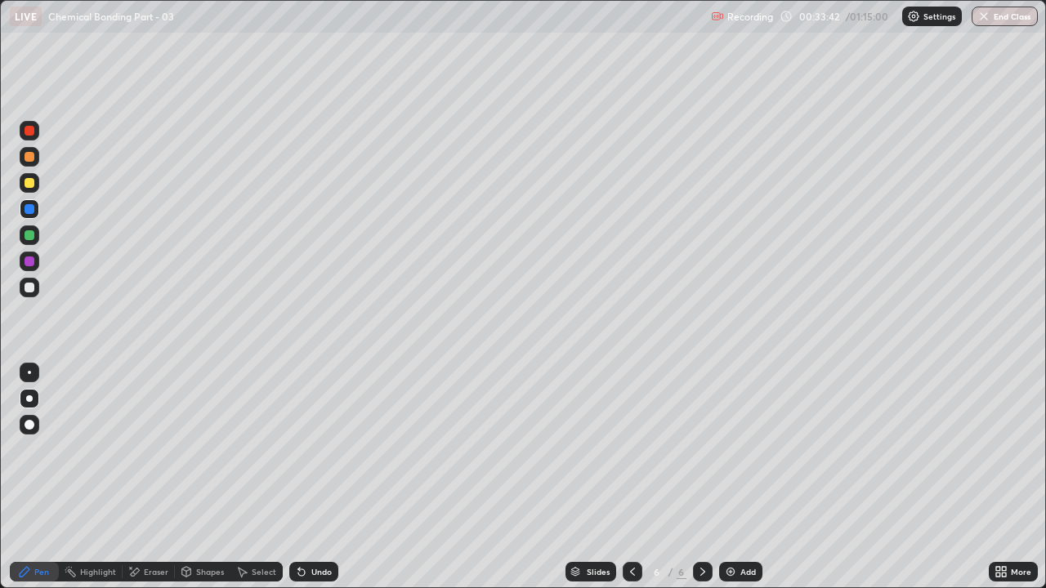
click at [321, 449] on div "Undo" at bounding box center [321, 572] width 20 height 8
click at [29, 288] on div at bounding box center [30, 288] width 10 height 10
click at [31, 161] on div at bounding box center [30, 157] width 10 height 10
click at [329, 449] on div "Undo" at bounding box center [313, 572] width 49 height 20
click at [314, 449] on div "Undo" at bounding box center [321, 572] width 20 height 8
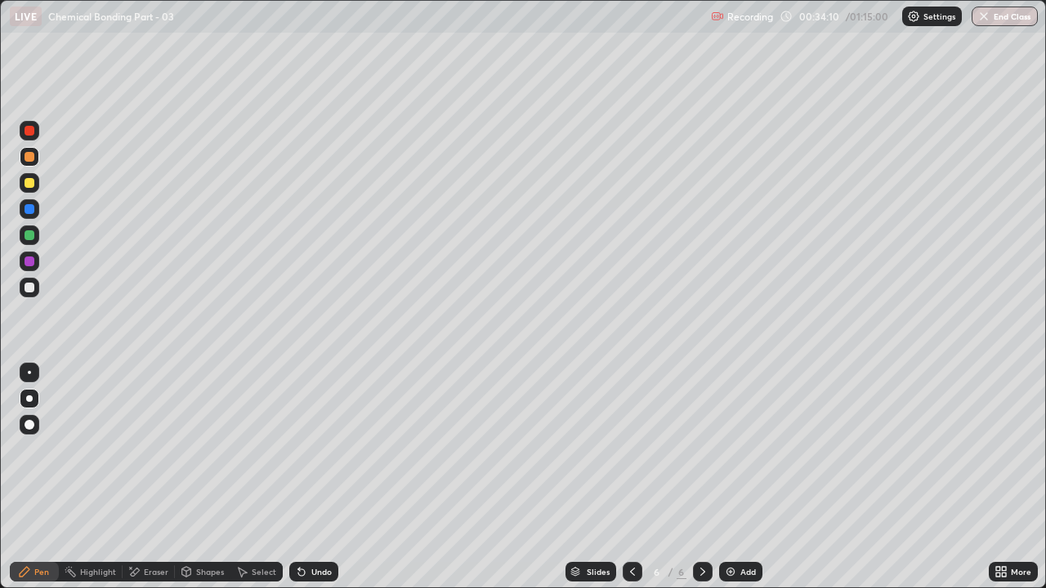
click at [318, 449] on div "Undo" at bounding box center [321, 572] width 20 height 8
click at [319, 449] on div "Undo" at bounding box center [321, 572] width 20 height 8
click at [319, 449] on div "Undo" at bounding box center [313, 572] width 49 height 20
click at [317, 449] on div "Undo" at bounding box center [313, 572] width 49 height 20
click at [318, 449] on div "Undo" at bounding box center [313, 572] width 49 height 20
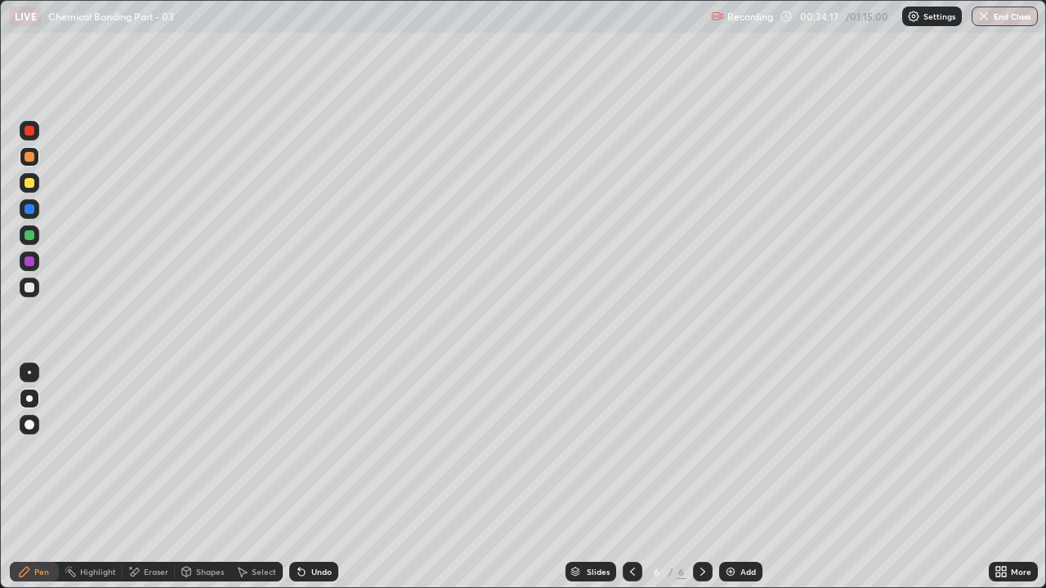
click at [320, 449] on div "Undo" at bounding box center [313, 572] width 49 height 20
click at [37, 287] on div at bounding box center [30, 288] width 20 height 20
click at [194, 449] on div "Shapes" at bounding box center [203, 572] width 56 height 20
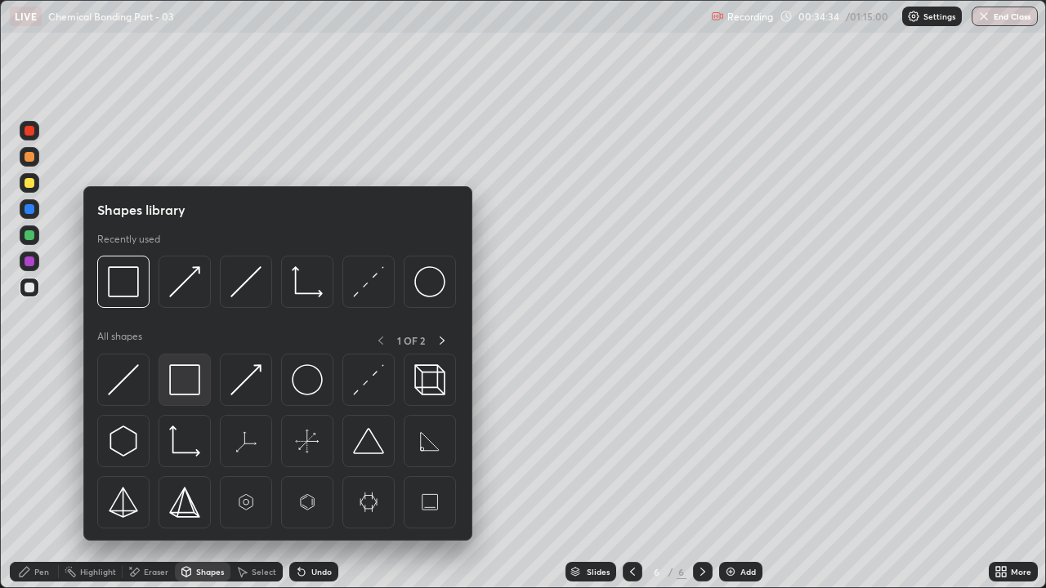
click at [186, 385] on img at bounding box center [184, 379] width 31 height 31
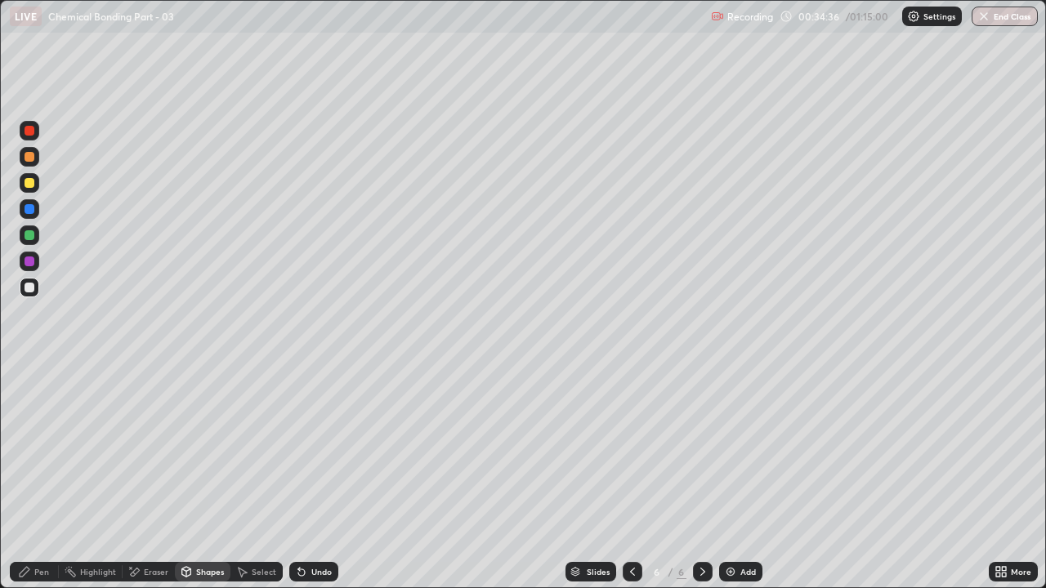
click at [34, 449] on div "Pen" at bounding box center [41, 572] width 15 height 8
click at [732, 449] on img at bounding box center [730, 571] width 13 height 13
click at [319, 449] on div "Undo" at bounding box center [313, 572] width 49 height 20
click at [313, 449] on div "Undo" at bounding box center [321, 572] width 20 height 8
click at [31, 158] on div at bounding box center [30, 157] width 10 height 10
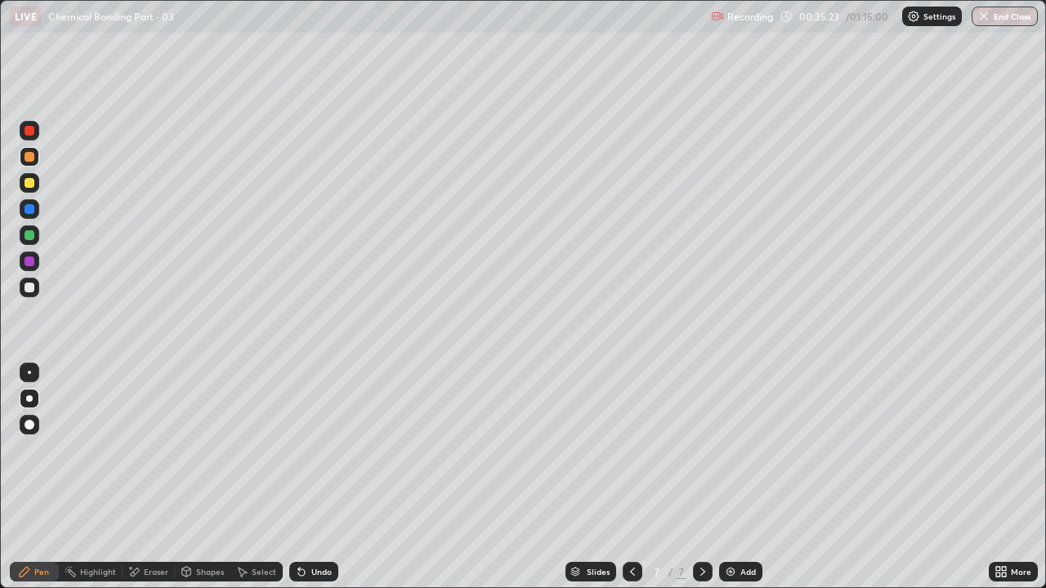
click at [31, 136] on div at bounding box center [30, 131] width 20 height 20
click at [149, 449] on div "Eraser" at bounding box center [156, 572] width 25 height 8
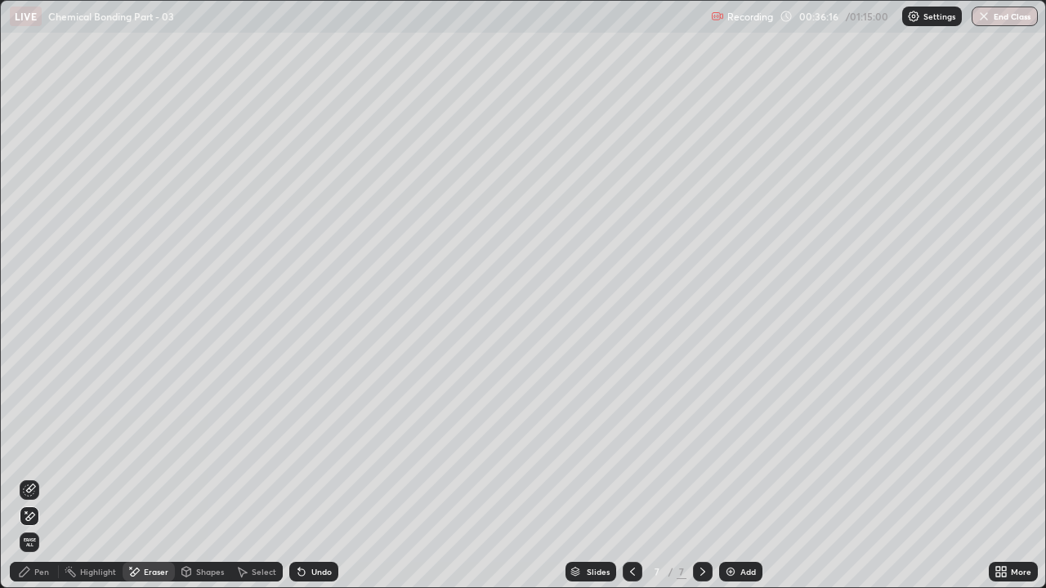
click at [202, 449] on div "Shapes" at bounding box center [210, 572] width 28 height 8
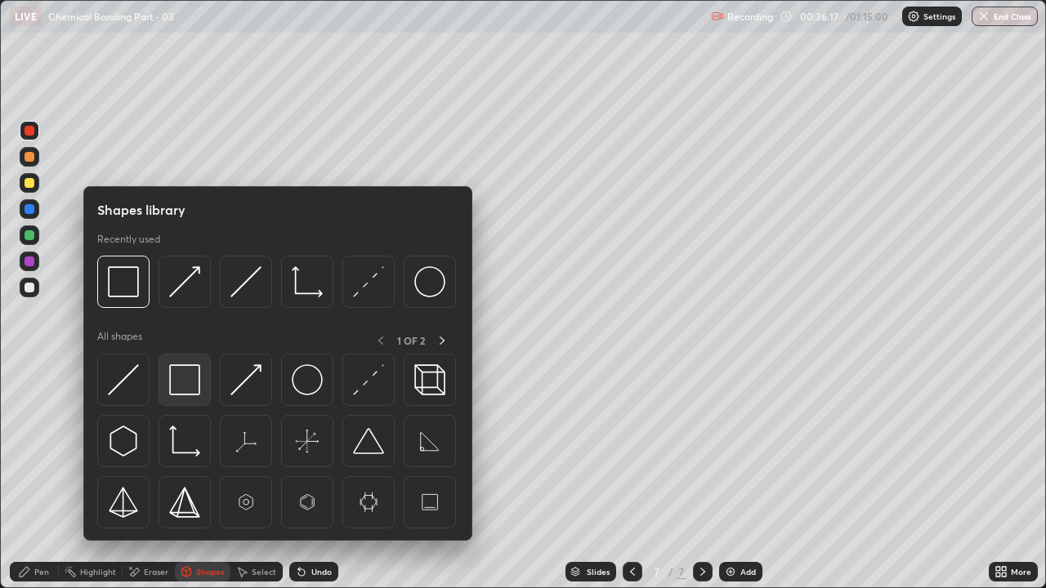
click at [189, 391] on img at bounding box center [184, 379] width 31 height 31
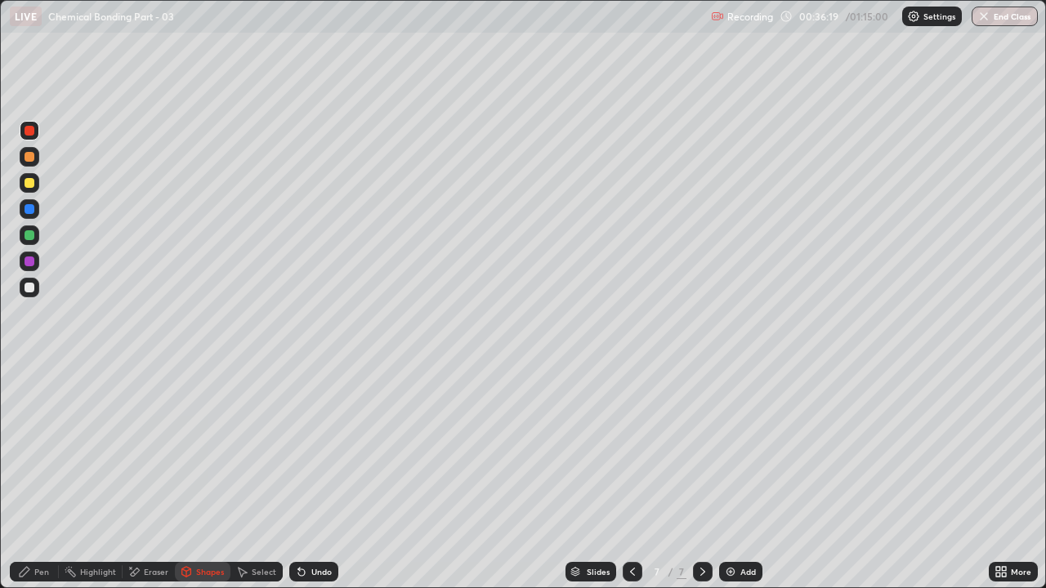
click at [35, 449] on div "Pen" at bounding box center [41, 572] width 15 height 8
click at [25, 292] on div at bounding box center [30, 288] width 10 height 10
click at [29, 372] on div at bounding box center [29, 372] width 3 height 3
click at [31, 155] on div at bounding box center [30, 157] width 10 height 10
click at [32, 181] on div at bounding box center [30, 183] width 10 height 10
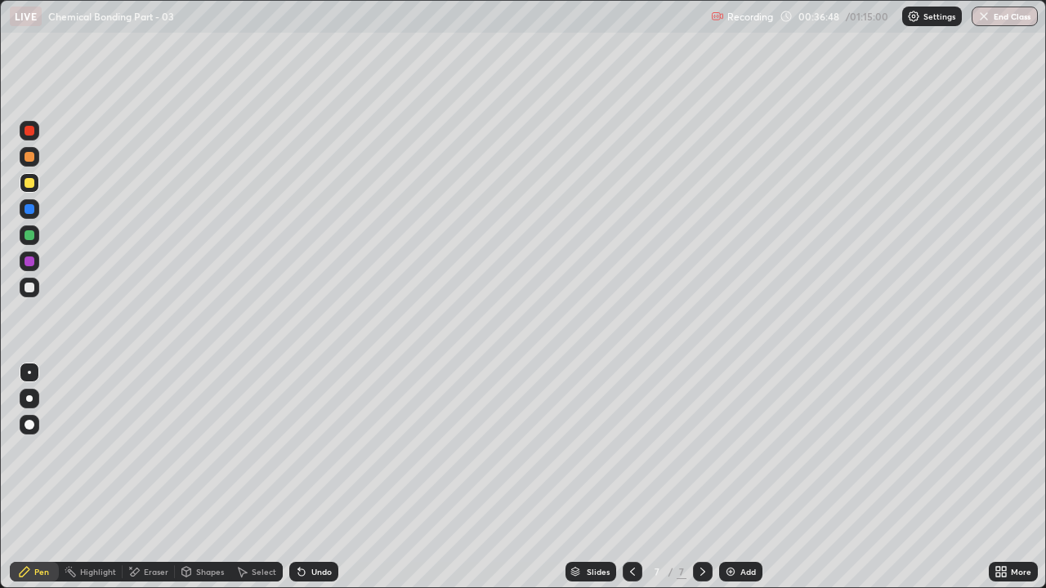
click at [29, 132] on div at bounding box center [30, 131] width 10 height 10
click at [158, 449] on div "Eraser" at bounding box center [156, 572] width 25 height 8
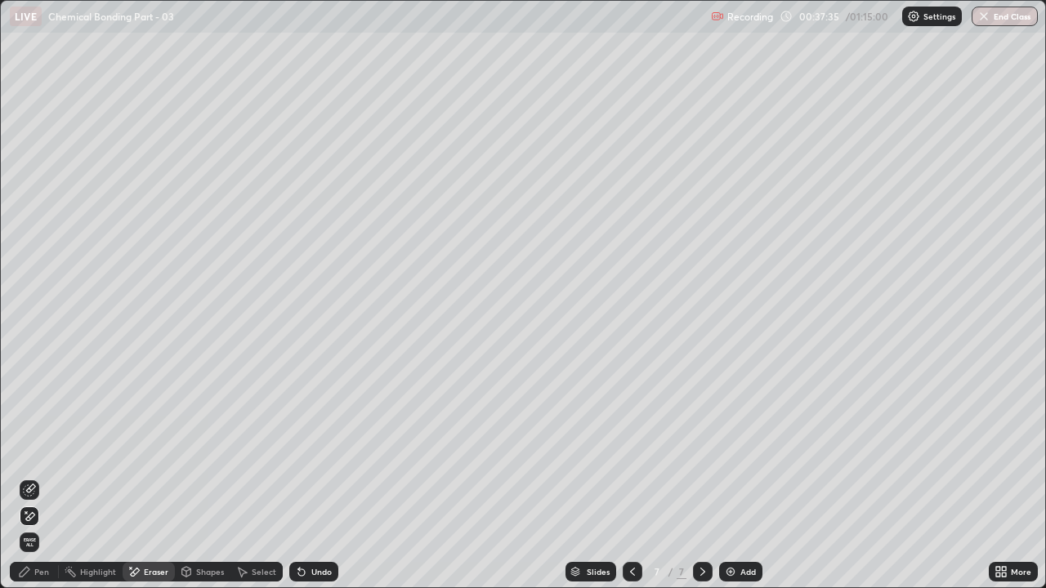
click at [33, 449] on div "Pen" at bounding box center [34, 572] width 49 height 20
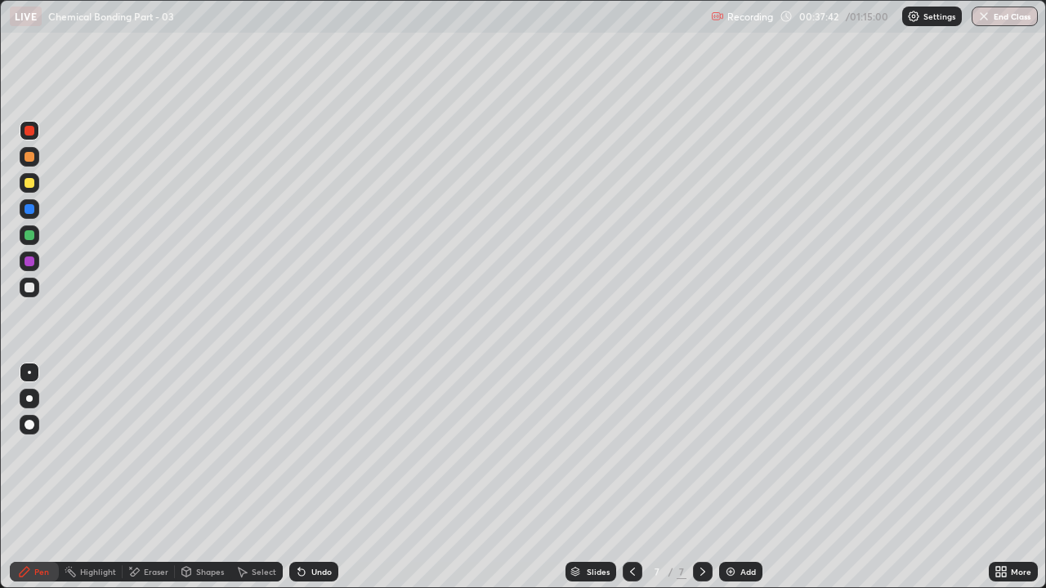
click at [33, 185] on div at bounding box center [30, 183] width 10 height 10
click at [36, 216] on div at bounding box center [30, 209] width 20 height 20
click at [30, 161] on div at bounding box center [30, 157] width 10 height 10
click at [26, 285] on div at bounding box center [30, 288] width 10 height 10
click at [36, 156] on div at bounding box center [30, 157] width 20 height 20
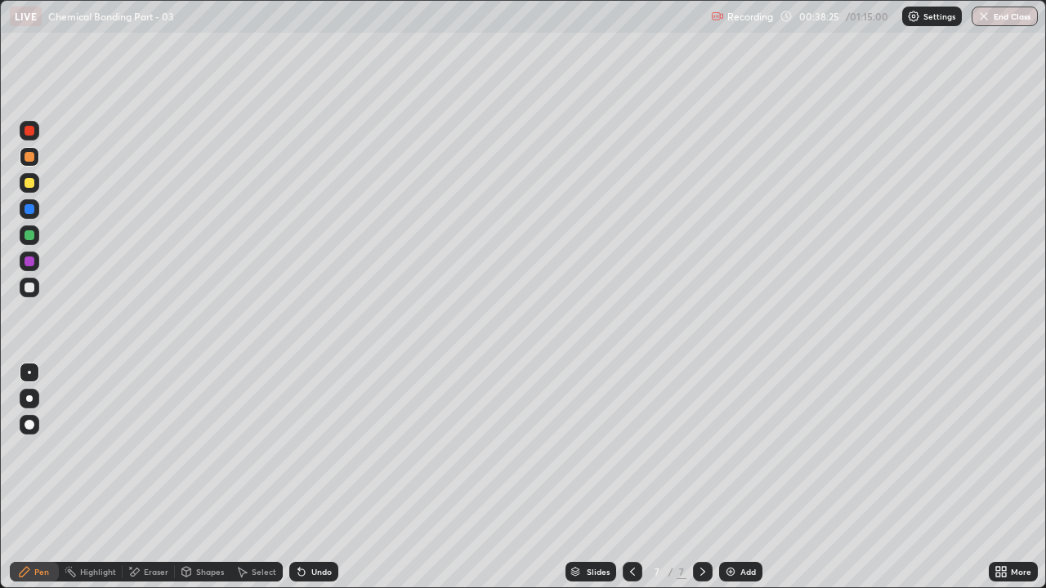
click at [29, 180] on div at bounding box center [30, 183] width 10 height 10
click at [312, 449] on div "Undo" at bounding box center [321, 572] width 20 height 8
click at [325, 449] on div "Undo" at bounding box center [313, 572] width 49 height 20
click at [323, 449] on div "Undo" at bounding box center [321, 572] width 20 height 8
click at [29, 210] on div at bounding box center [30, 209] width 10 height 10
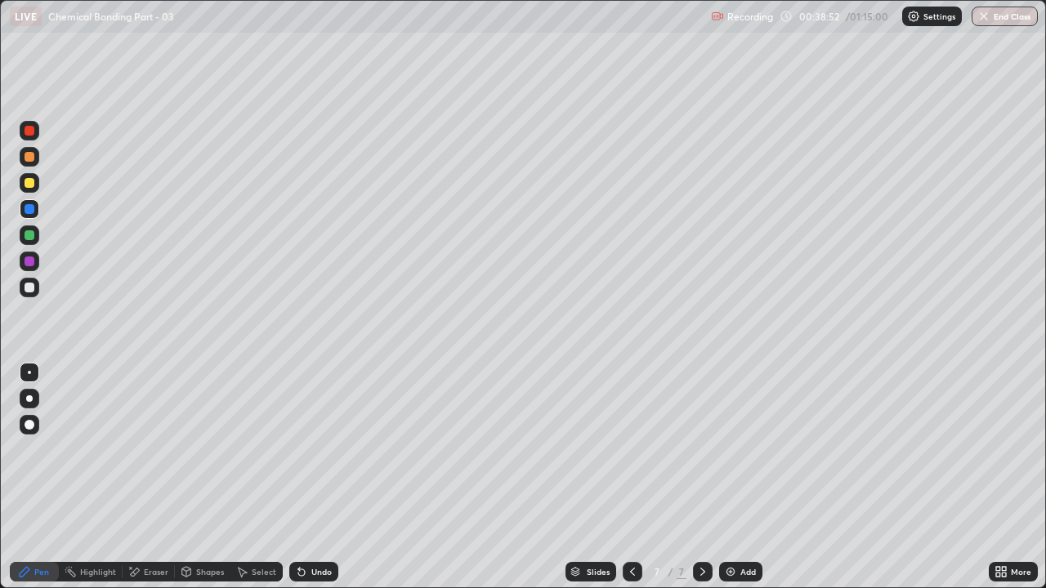
click at [33, 133] on div at bounding box center [30, 131] width 10 height 10
click at [28, 163] on div at bounding box center [30, 157] width 20 height 20
click at [32, 389] on div at bounding box center [30, 399] width 20 height 20
click at [28, 185] on div at bounding box center [30, 183] width 10 height 10
click at [35, 216] on div at bounding box center [30, 209] width 20 height 20
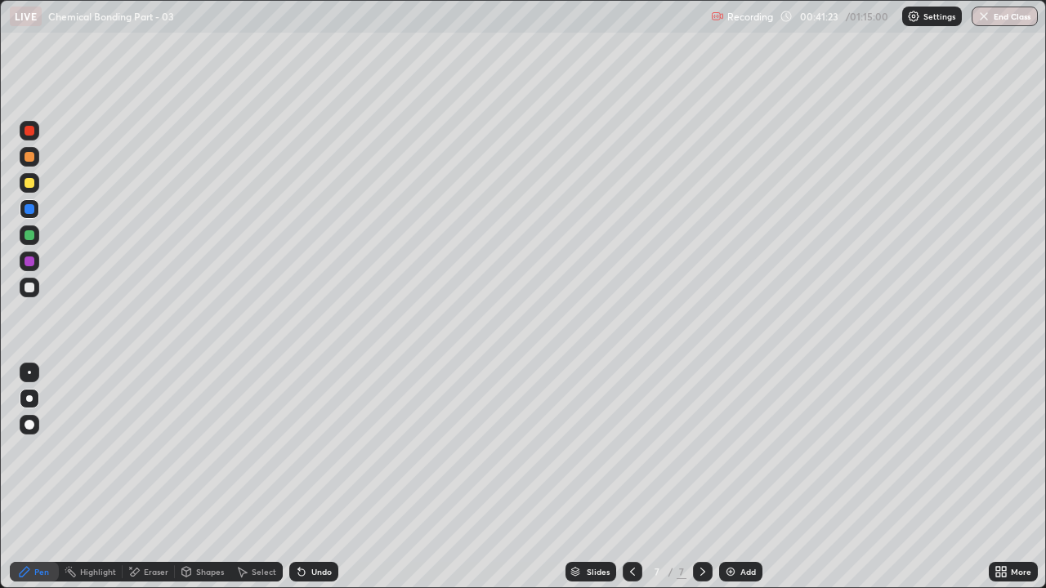
click at [31, 238] on div at bounding box center [30, 235] width 10 height 10
click at [750, 449] on div "Add" at bounding box center [748, 572] width 16 height 8
click at [320, 449] on div "Undo" at bounding box center [313, 572] width 49 height 20
click at [323, 449] on div "Undo" at bounding box center [313, 572] width 49 height 20
click at [327, 449] on div "Undo" at bounding box center [321, 572] width 20 height 8
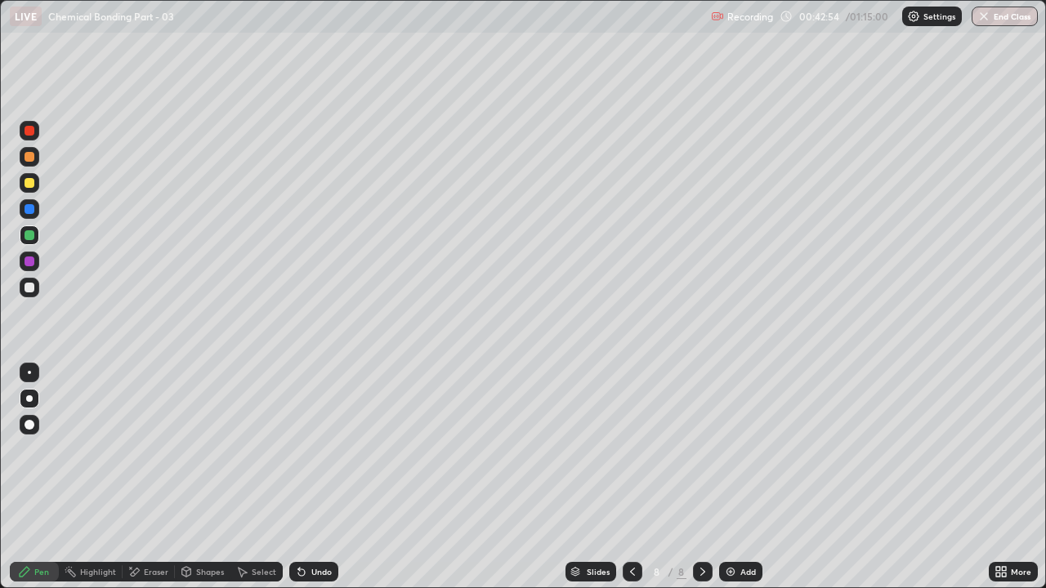
click at [326, 449] on div "Undo" at bounding box center [321, 572] width 20 height 8
click at [317, 449] on div "Undo" at bounding box center [321, 572] width 20 height 8
click at [326, 449] on div "Undo" at bounding box center [321, 572] width 20 height 8
click at [311, 449] on div "Undo" at bounding box center [321, 572] width 20 height 8
click at [318, 449] on div "Undo" at bounding box center [321, 572] width 20 height 8
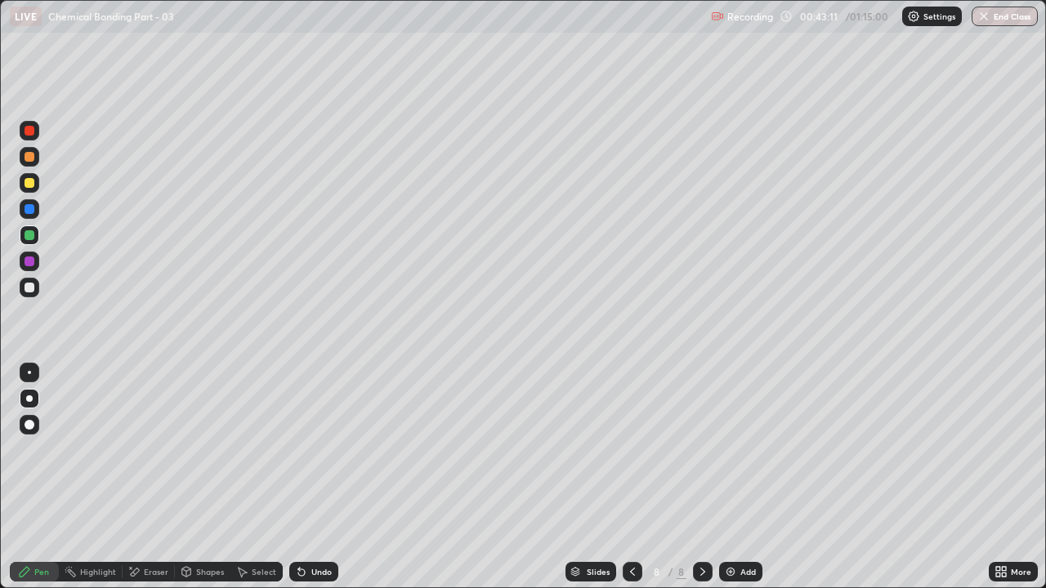
click at [306, 449] on div "Undo" at bounding box center [313, 572] width 49 height 20
click at [153, 449] on div "Eraser" at bounding box center [149, 571] width 52 height 33
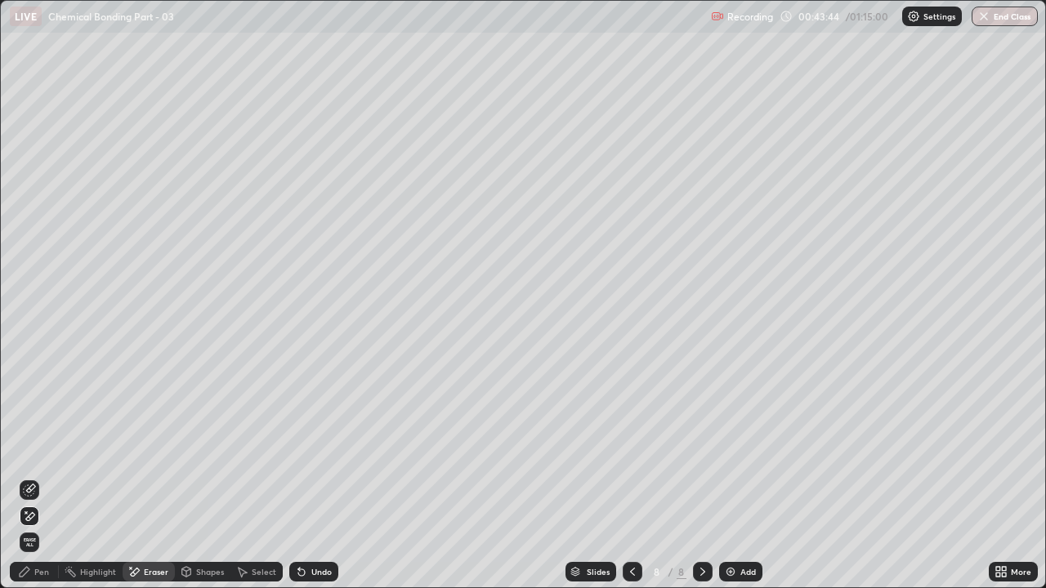
click at [160, 449] on div "Eraser" at bounding box center [156, 572] width 25 height 8
click at [42, 449] on div "Pen" at bounding box center [41, 572] width 15 height 8
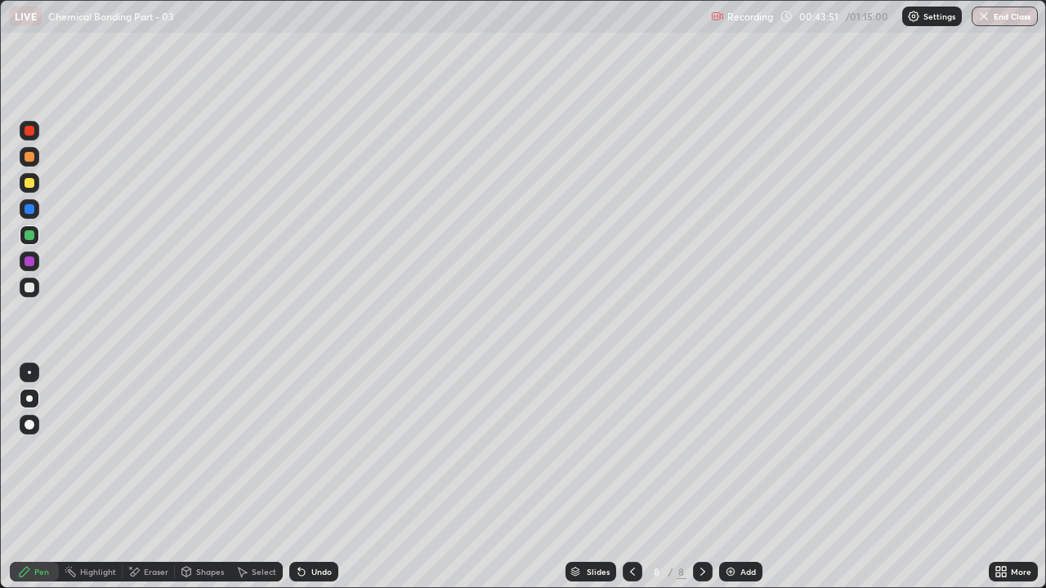
click at [31, 290] on div at bounding box center [30, 288] width 10 height 10
click at [149, 449] on div "Eraser" at bounding box center [156, 572] width 25 height 8
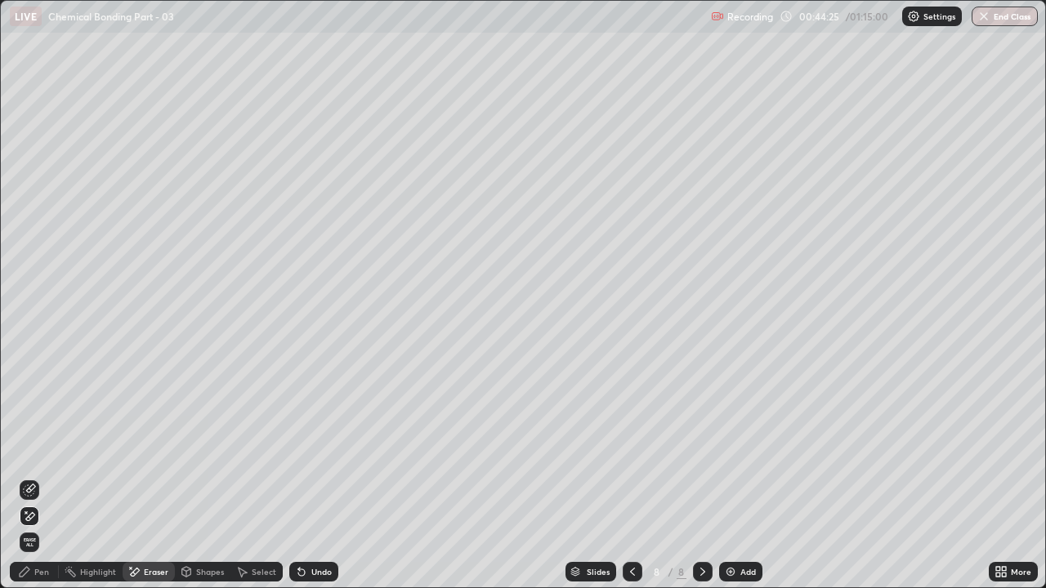
click at [30, 449] on icon at bounding box center [24, 571] width 13 height 13
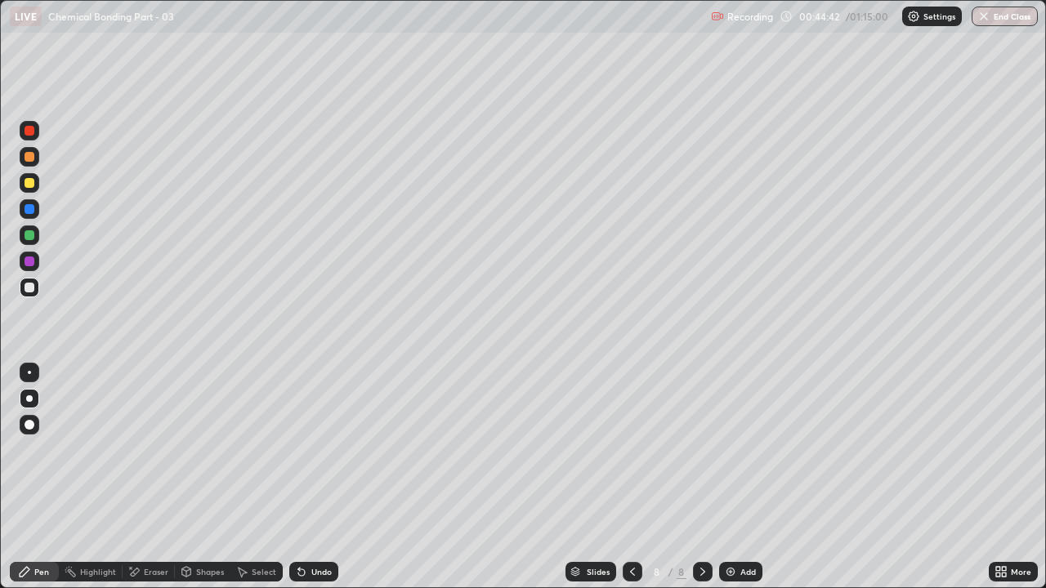
click at [35, 189] on div at bounding box center [30, 183] width 20 height 20
click at [323, 449] on div "Undo" at bounding box center [313, 572] width 49 height 20
click at [323, 449] on div "Undo" at bounding box center [321, 572] width 20 height 8
click at [318, 449] on div "Undo" at bounding box center [313, 572] width 49 height 20
click at [326, 449] on div "Undo" at bounding box center [313, 572] width 49 height 20
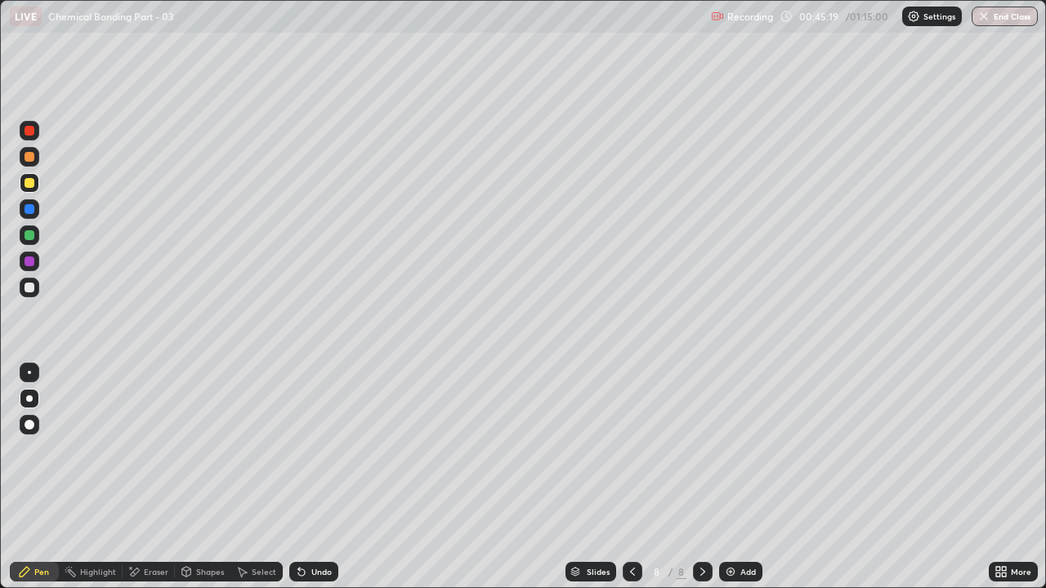
click at [148, 449] on div "Eraser" at bounding box center [156, 572] width 25 height 8
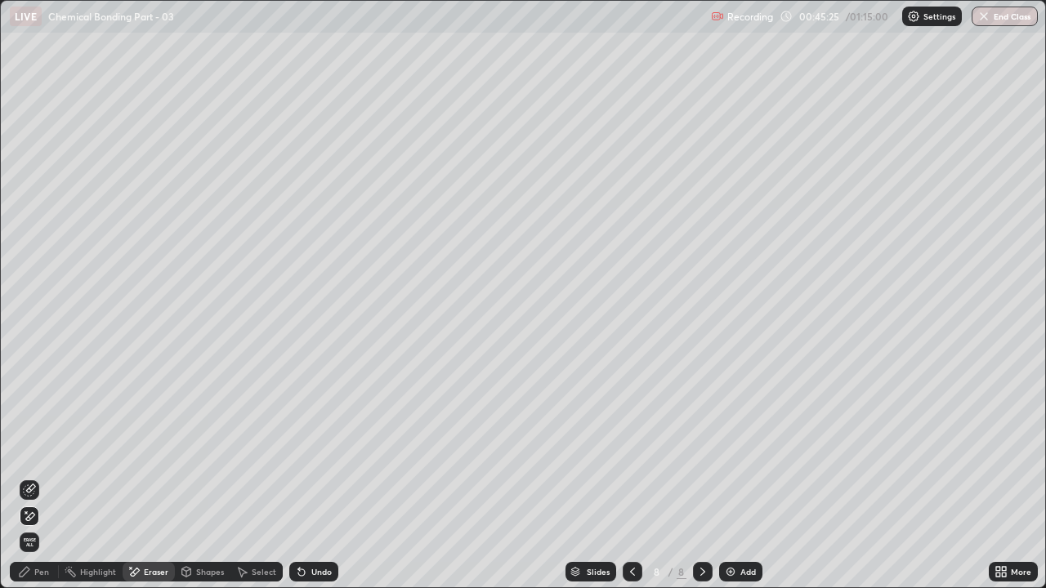
click at [22, 449] on icon at bounding box center [24, 571] width 13 height 13
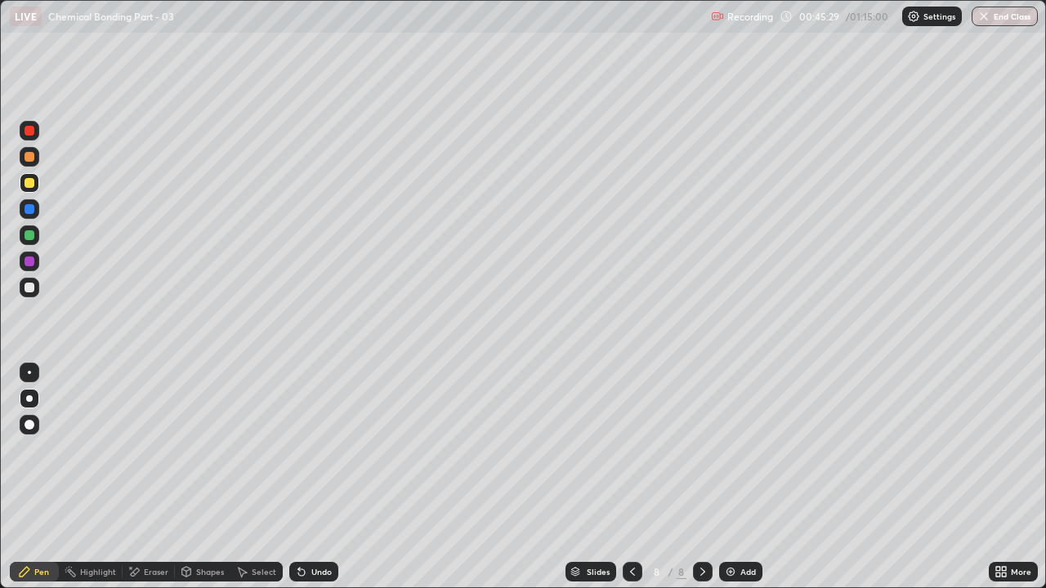
click at [328, 449] on div "Undo" at bounding box center [321, 572] width 20 height 8
click at [320, 449] on div "Undo" at bounding box center [321, 572] width 20 height 8
click at [628, 449] on icon at bounding box center [632, 571] width 13 height 13
click at [702, 449] on icon at bounding box center [702, 571] width 13 height 13
click at [315, 449] on div "Undo" at bounding box center [321, 572] width 20 height 8
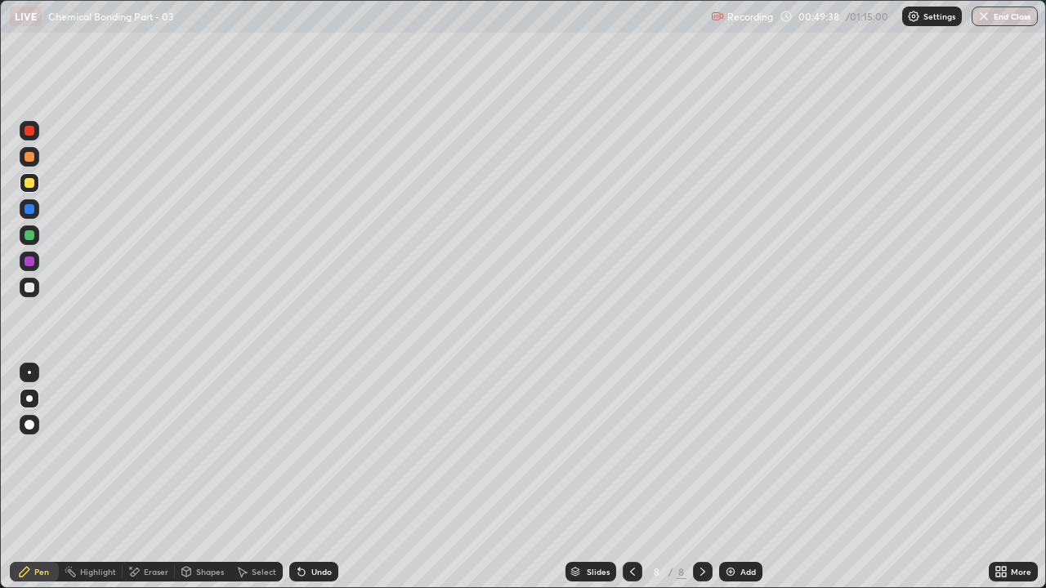
click at [735, 449] on div "Add" at bounding box center [740, 572] width 43 height 20
click at [317, 449] on div "Undo" at bounding box center [313, 572] width 49 height 20
click at [324, 449] on div "Undo" at bounding box center [321, 572] width 20 height 8
click at [329, 449] on div "Undo" at bounding box center [313, 572] width 49 height 20
click at [334, 449] on div "Undo" at bounding box center [313, 572] width 49 height 20
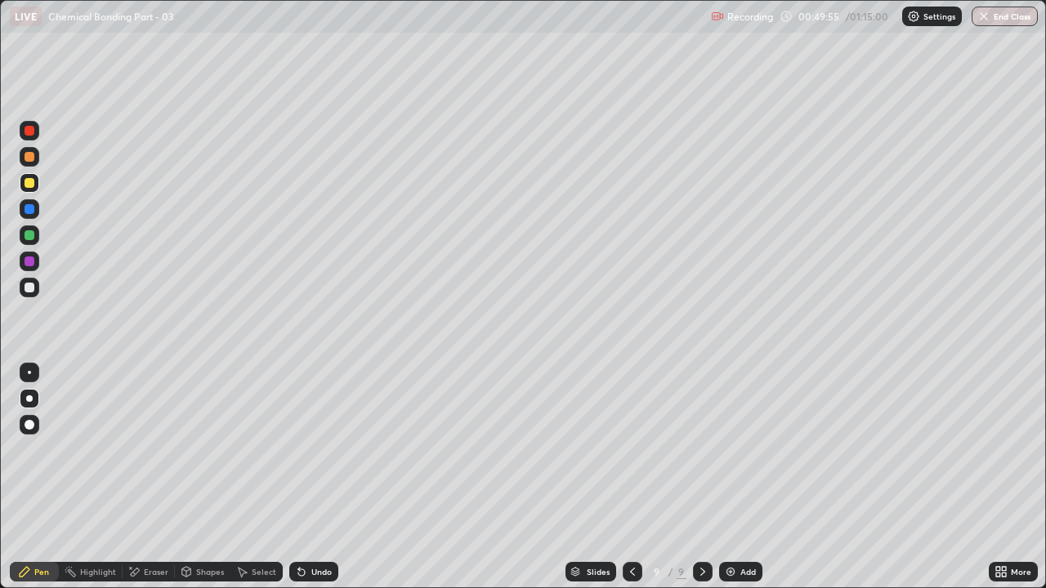
click at [336, 449] on div "Undo" at bounding box center [313, 572] width 49 height 20
click at [332, 449] on div "Undo" at bounding box center [313, 572] width 49 height 20
click at [336, 449] on div "Undo" at bounding box center [313, 572] width 49 height 20
click at [329, 449] on div "Undo" at bounding box center [313, 572] width 49 height 20
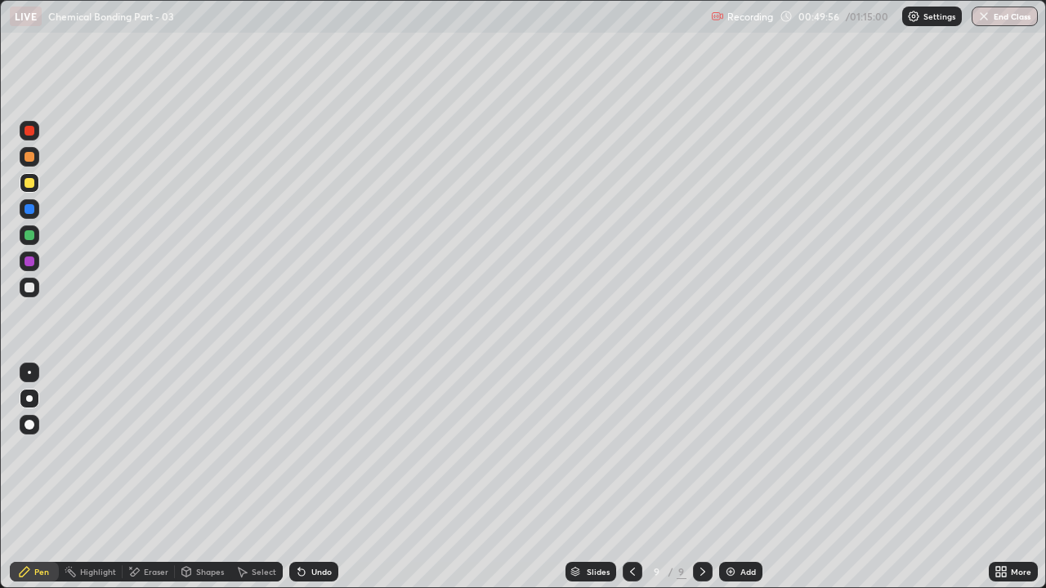
click at [328, 449] on div "Undo" at bounding box center [313, 572] width 49 height 20
click at [326, 449] on div "Undo" at bounding box center [313, 572] width 49 height 20
click at [314, 449] on div "Undo" at bounding box center [313, 572] width 49 height 20
click at [29, 126] on div at bounding box center [30, 131] width 10 height 10
click at [208, 449] on div "Shapes" at bounding box center [210, 572] width 28 height 8
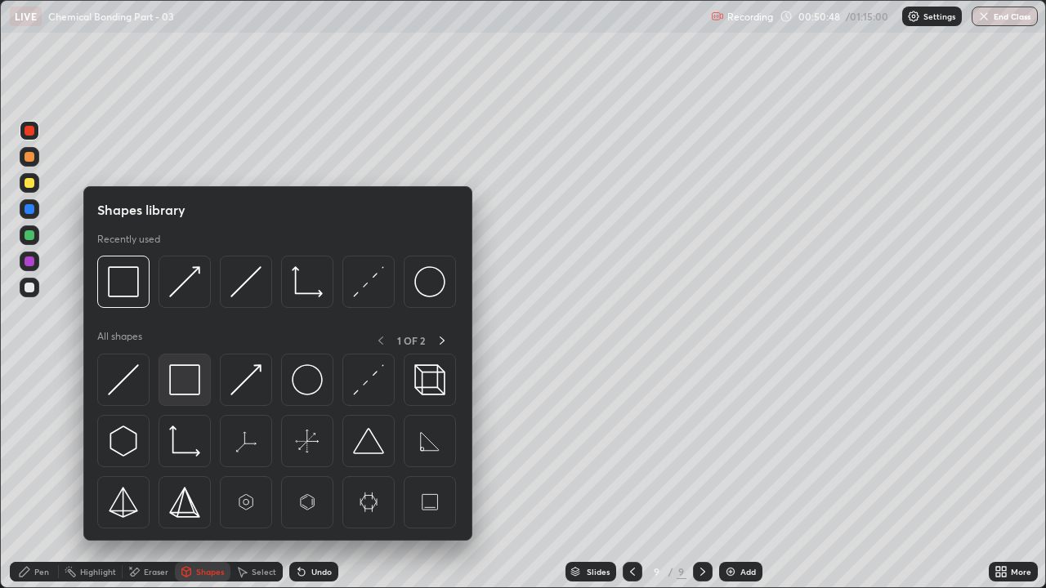
click at [186, 381] on img at bounding box center [184, 379] width 31 height 31
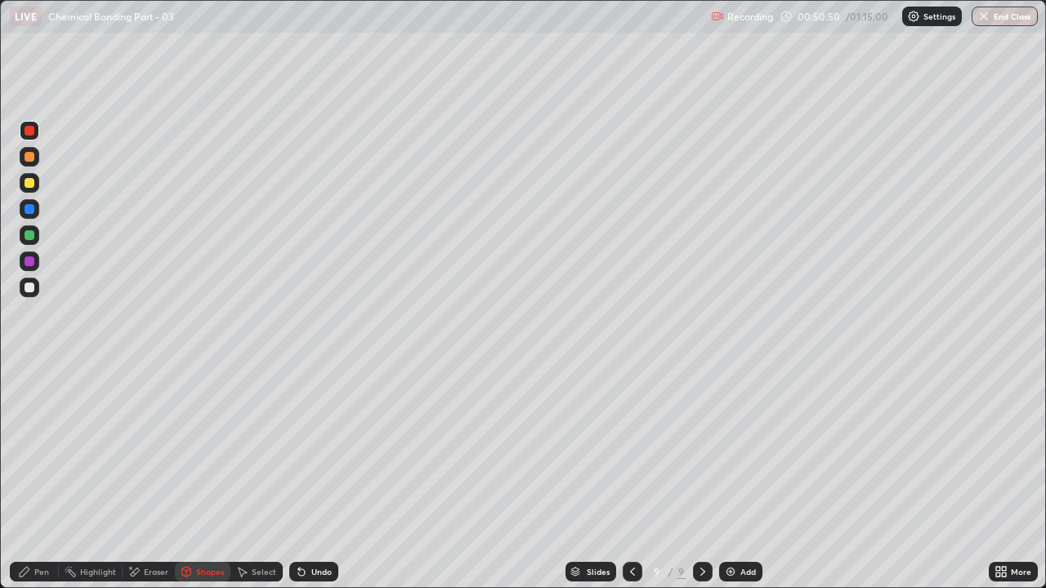
click at [31, 449] on div "Pen" at bounding box center [34, 572] width 49 height 20
click at [31, 287] on div at bounding box center [30, 288] width 10 height 10
click at [316, 449] on div "Undo" at bounding box center [313, 572] width 49 height 20
click at [154, 449] on div "Eraser" at bounding box center [156, 572] width 25 height 8
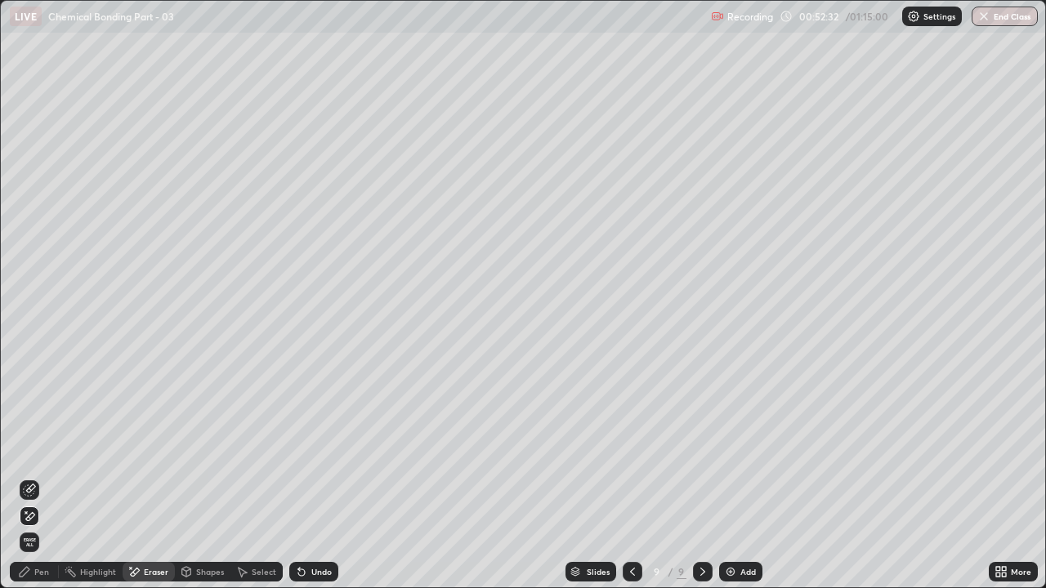
click at [33, 449] on div "Pen" at bounding box center [34, 572] width 49 height 20
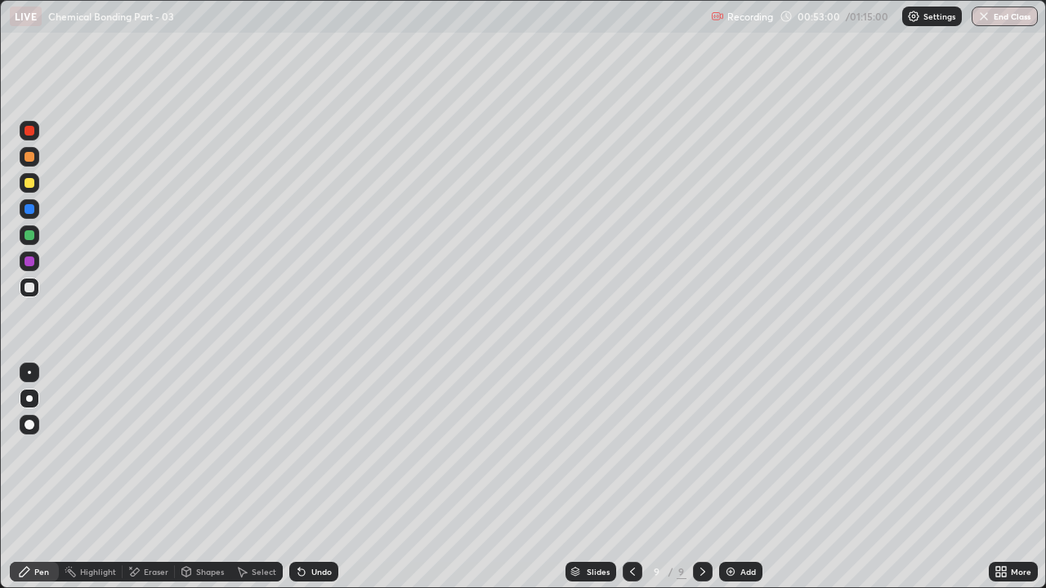
click at [318, 449] on div "Undo" at bounding box center [321, 572] width 20 height 8
click at [311, 449] on div "Undo" at bounding box center [321, 572] width 20 height 8
click at [321, 449] on div "Undo" at bounding box center [321, 572] width 20 height 8
click at [329, 449] on div "Undo" at bounding box center [313, 572] width 49 height 20
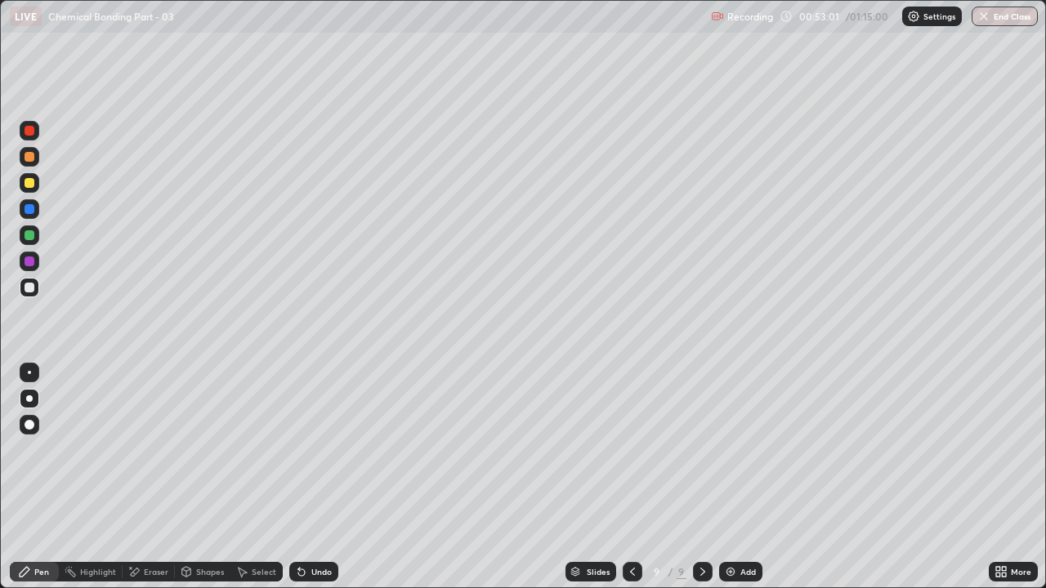
click at [325, 449] on div "Undo" at bounding box center [313, 572] width 49 height 20
click at [203, 449] on div "Shapes" at bounding box center [210, 572] width 28 height 8
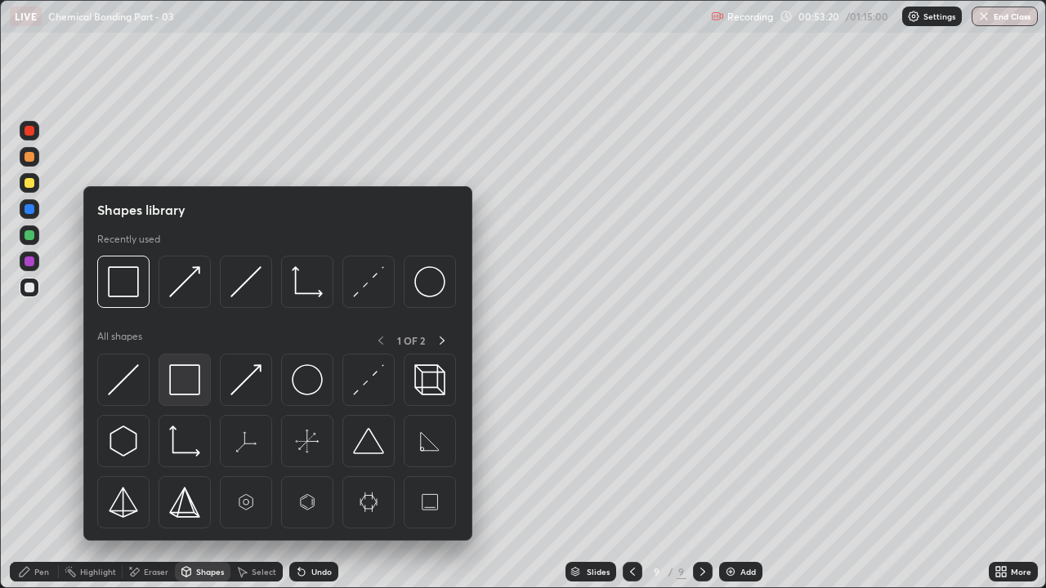
click at [191, 381] on img at bounding box center [184, 379] width 31 height 31
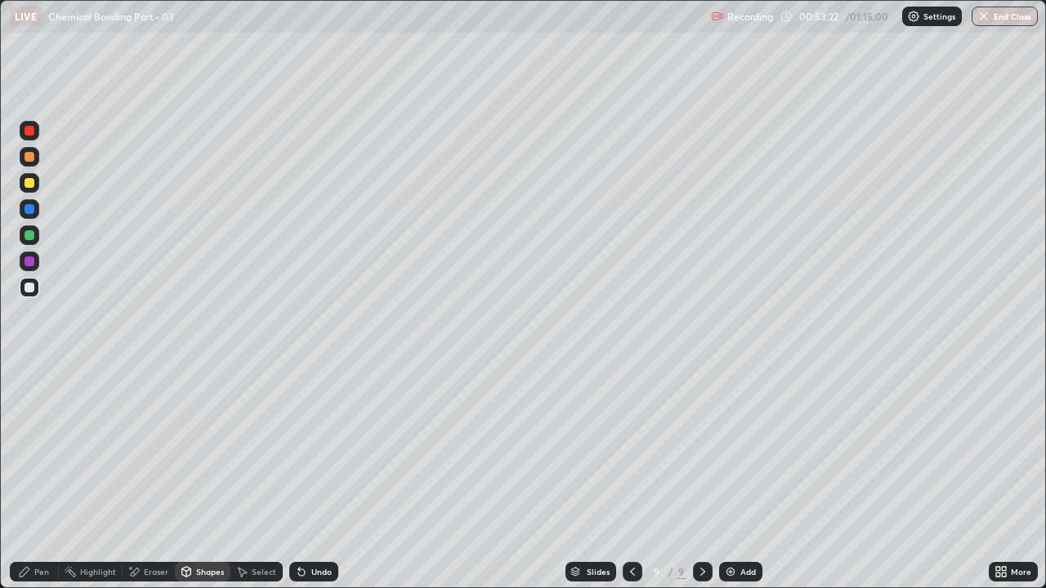
click at [39, 449] on div "Pen" at bounding box center [34, 572] width 49 height 20
click at [631, 449] on icon at bounding box center [632, 571] width 13 height 13
click at [701, 449] on icon at bounding box center [702, 571] width 13 height 13
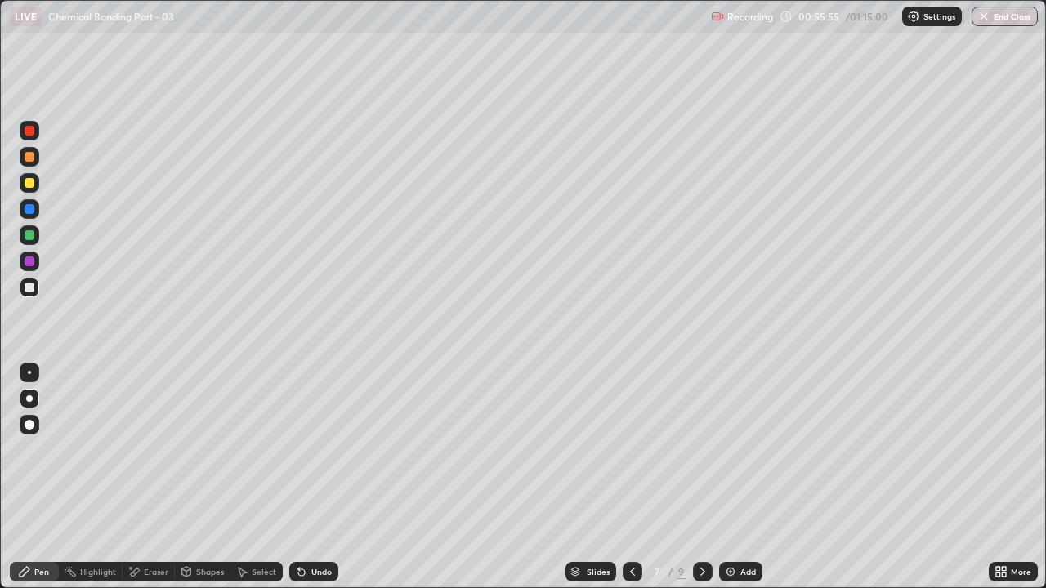
click at [631, 449] on icon at bounding box center [632, 571] width 13 height 13
click at [698, 449] on icon at bounding box center [702, 571] width 13 height 13
click at [701, 449] on icon at bounding box center [702, 571] width 13 height 13
click at [699, 449] on icon at bounding box center [702, 571] width 13 height 13
click at [36, 184] on div at bounding box center [30, 183] width 20 height 20
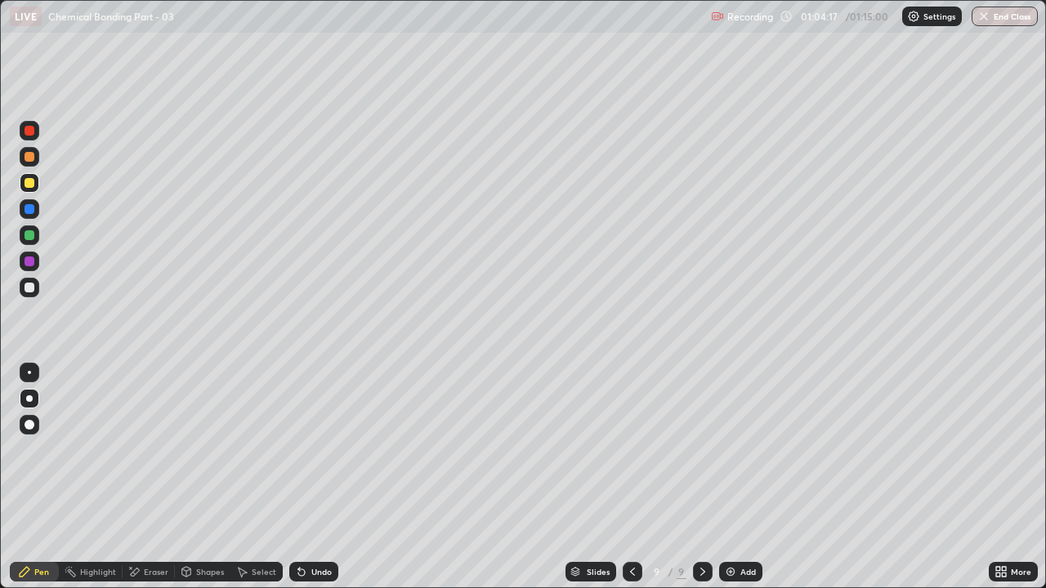
click at [35, 155] on div at bounding box center [30, 157] width 20 height 20
click at [1017, 12] on button "End Class" at bounding box center [1004, 17] width 66 height 20
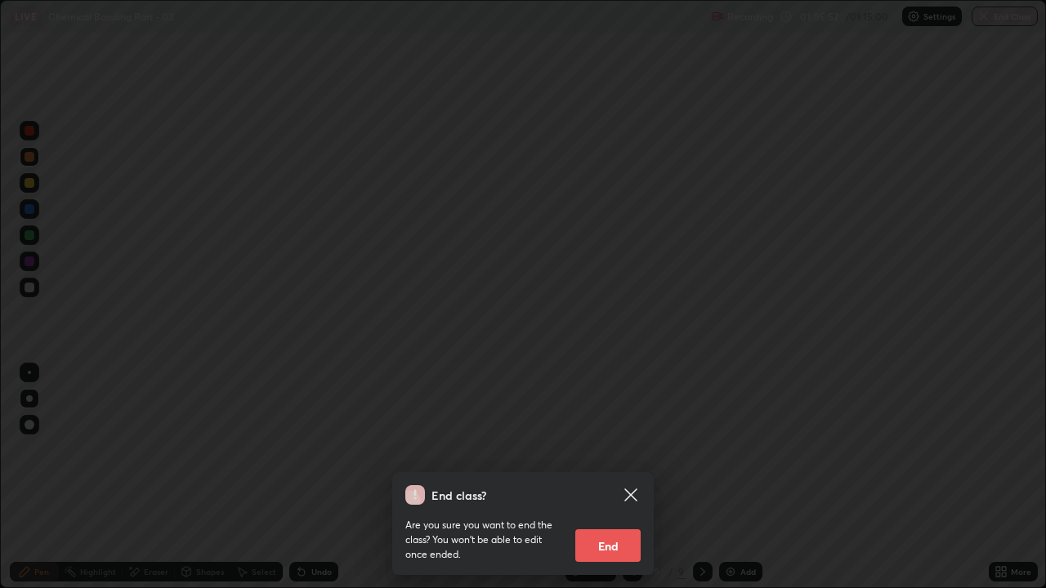
click at [623, 449] on button "End" at bounding box center [607, 545] width 65 height 33
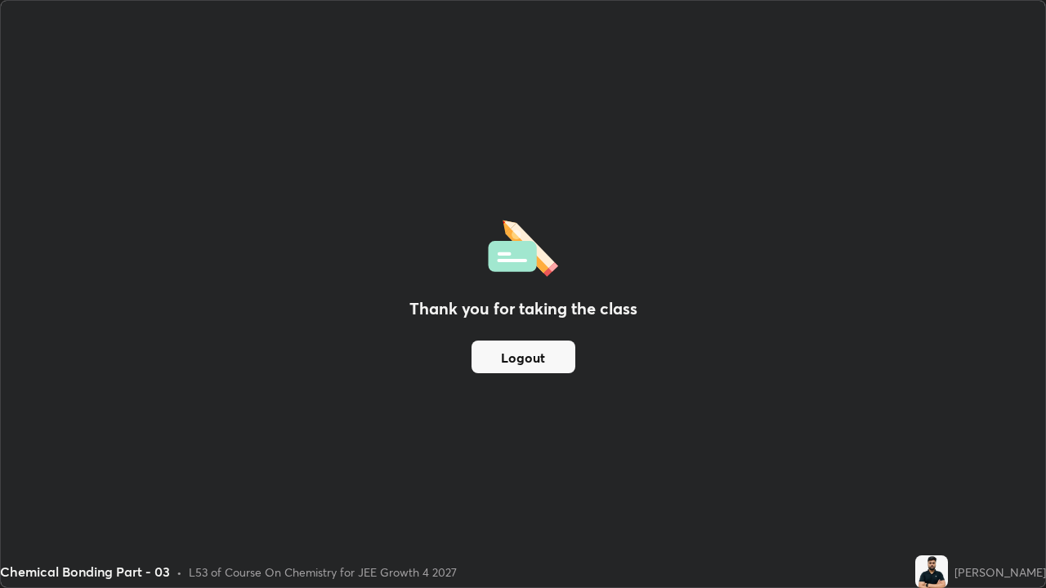
click at [519, 358] on button "Logout" at bounding box center [523, 357] width 104 height 33
